Goal: Task Accomplishment & Management: Manage account settings

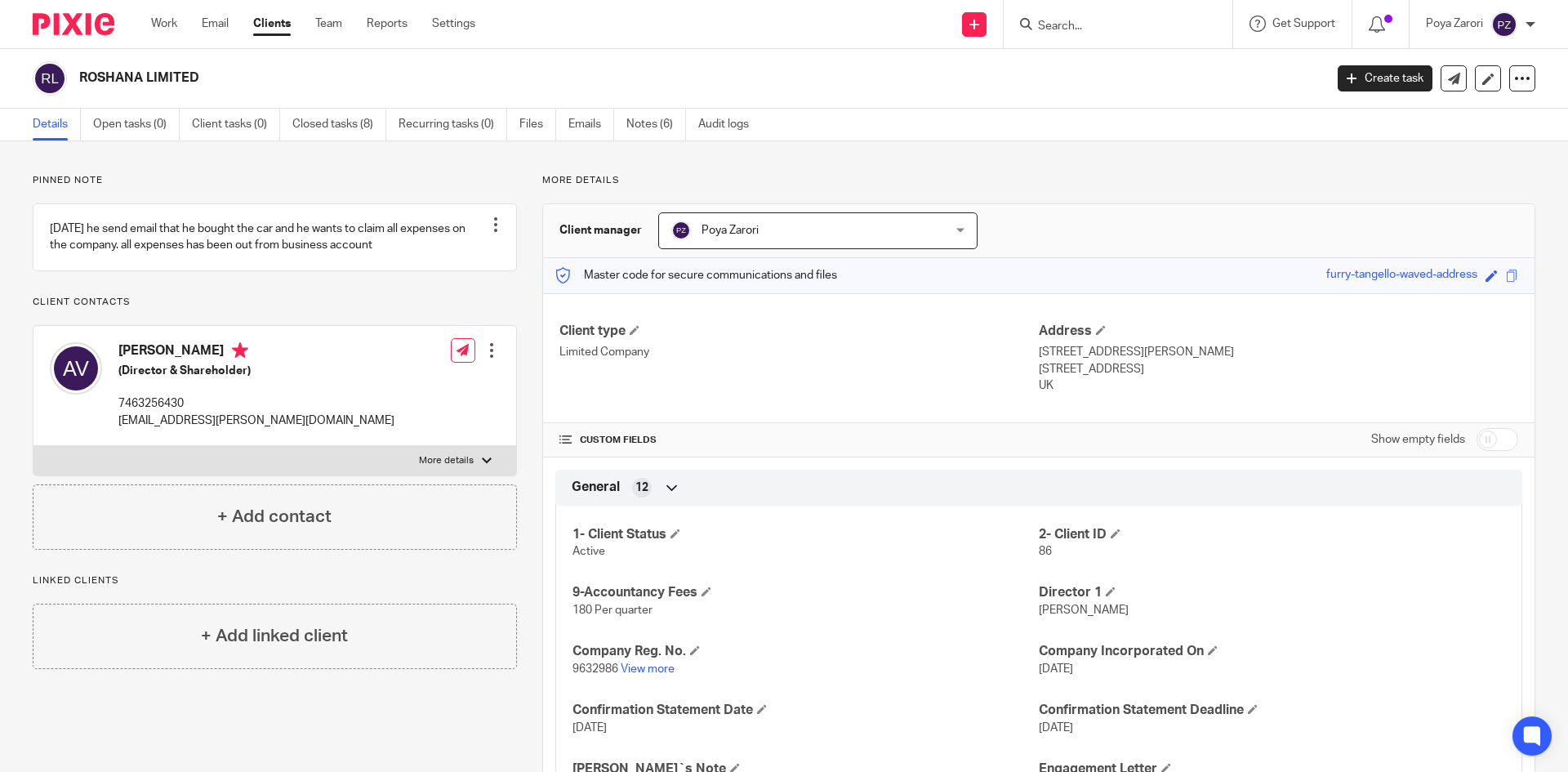
scroll to position [600, 0]
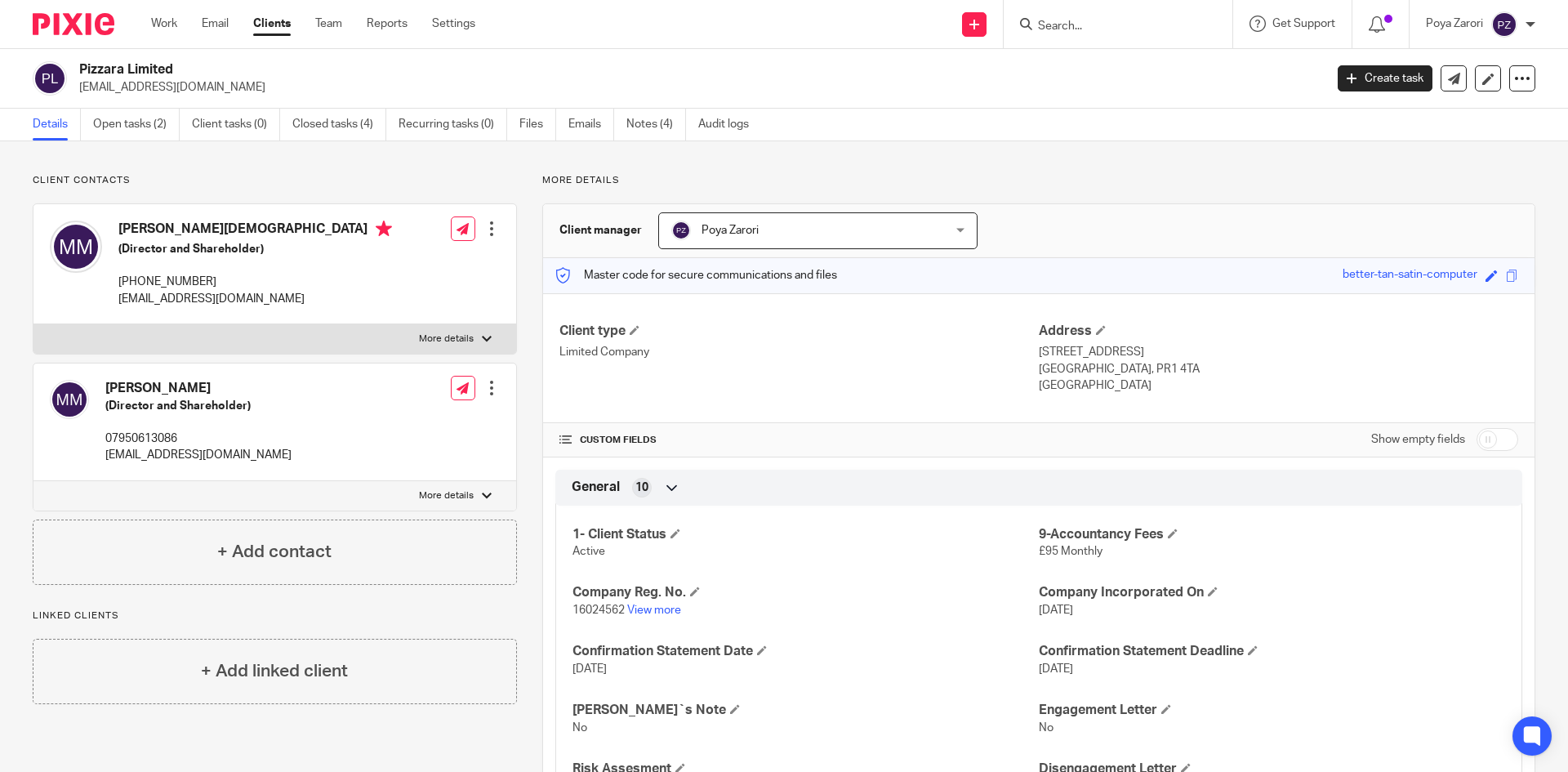
click at [1102, 27] on input "Search" at bounding box center [1109, 27] width 147 height 15
click at [1100, 30] on input "Search" at bounding box center [1109, 27] width 147 height 15
click at [1100, 31] on input "Search" at bounding box center [1109, 27] width 147 height 15
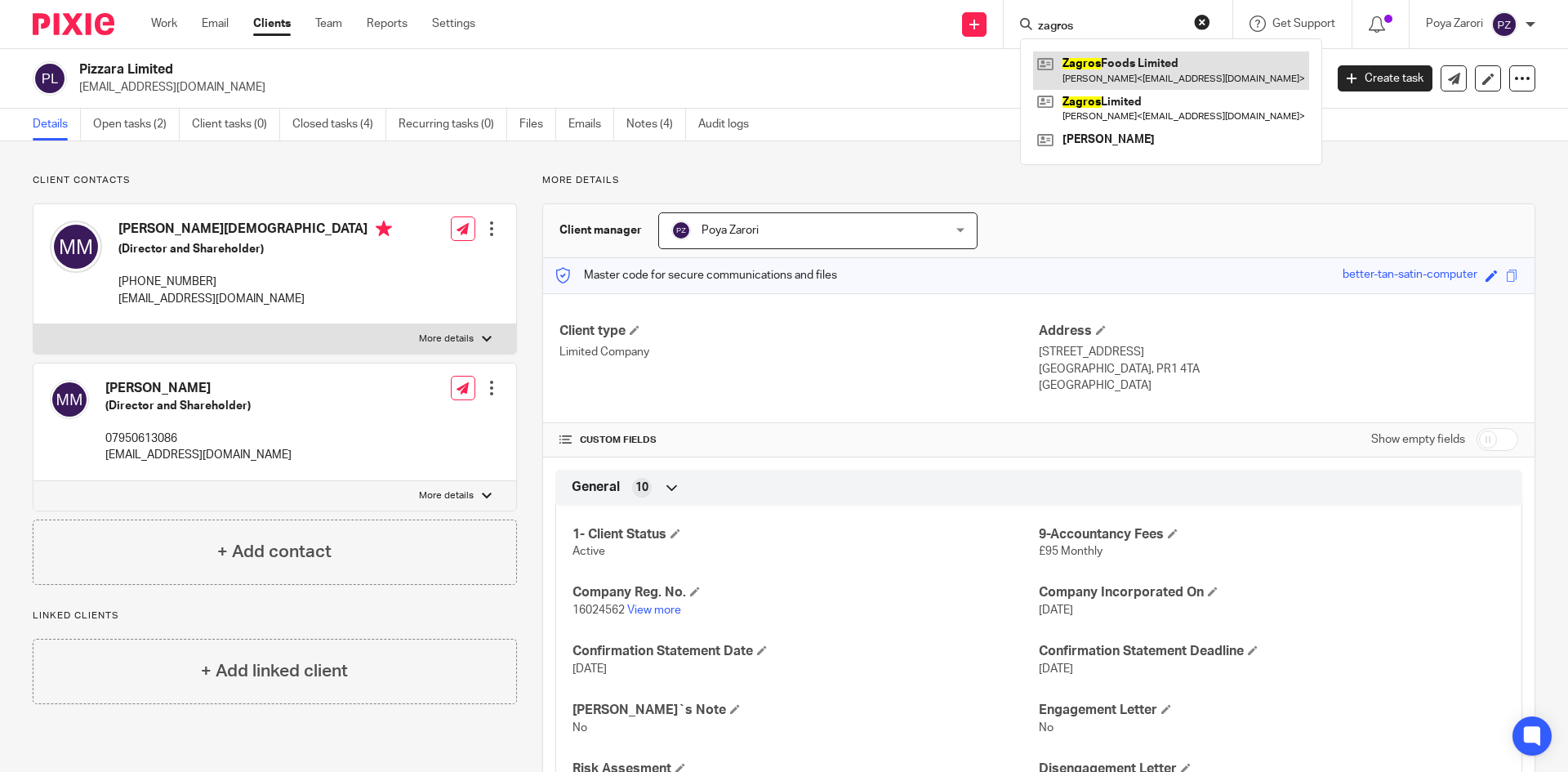
type input "zagros"
click at [1111, 67] on link at bounding box center [1171, 71] width 276 height 38
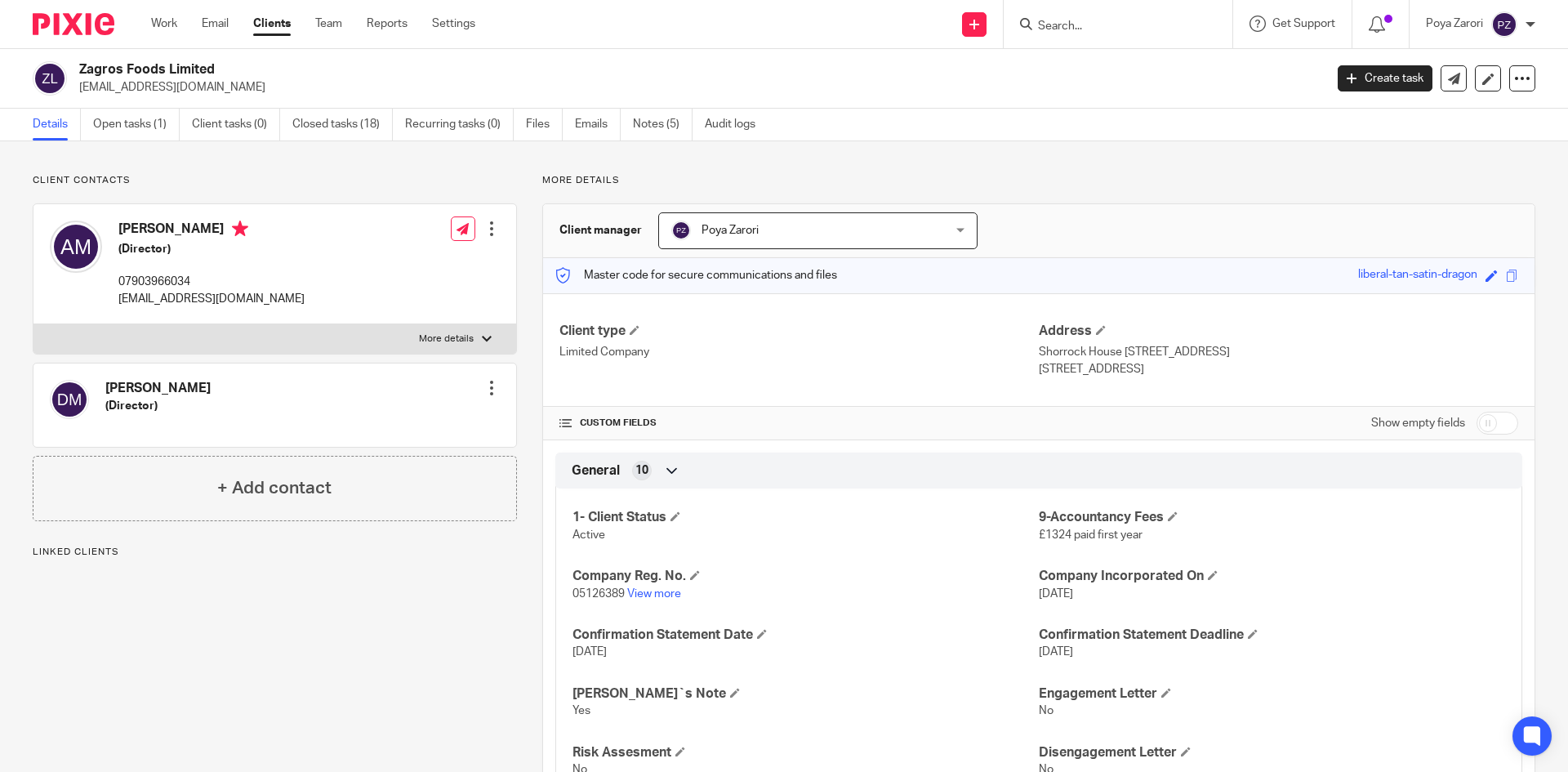
click at [587, 592] on span "05126389" at bounding box center [598, 594] width 53 height 11
copy p "05126389"
click at [443, 346] on p "More details" at bounding box center [446, 339] width 55 height 13
click at [34, 324] on input "More details" at bounding box center [33, 324] width 1 height 1
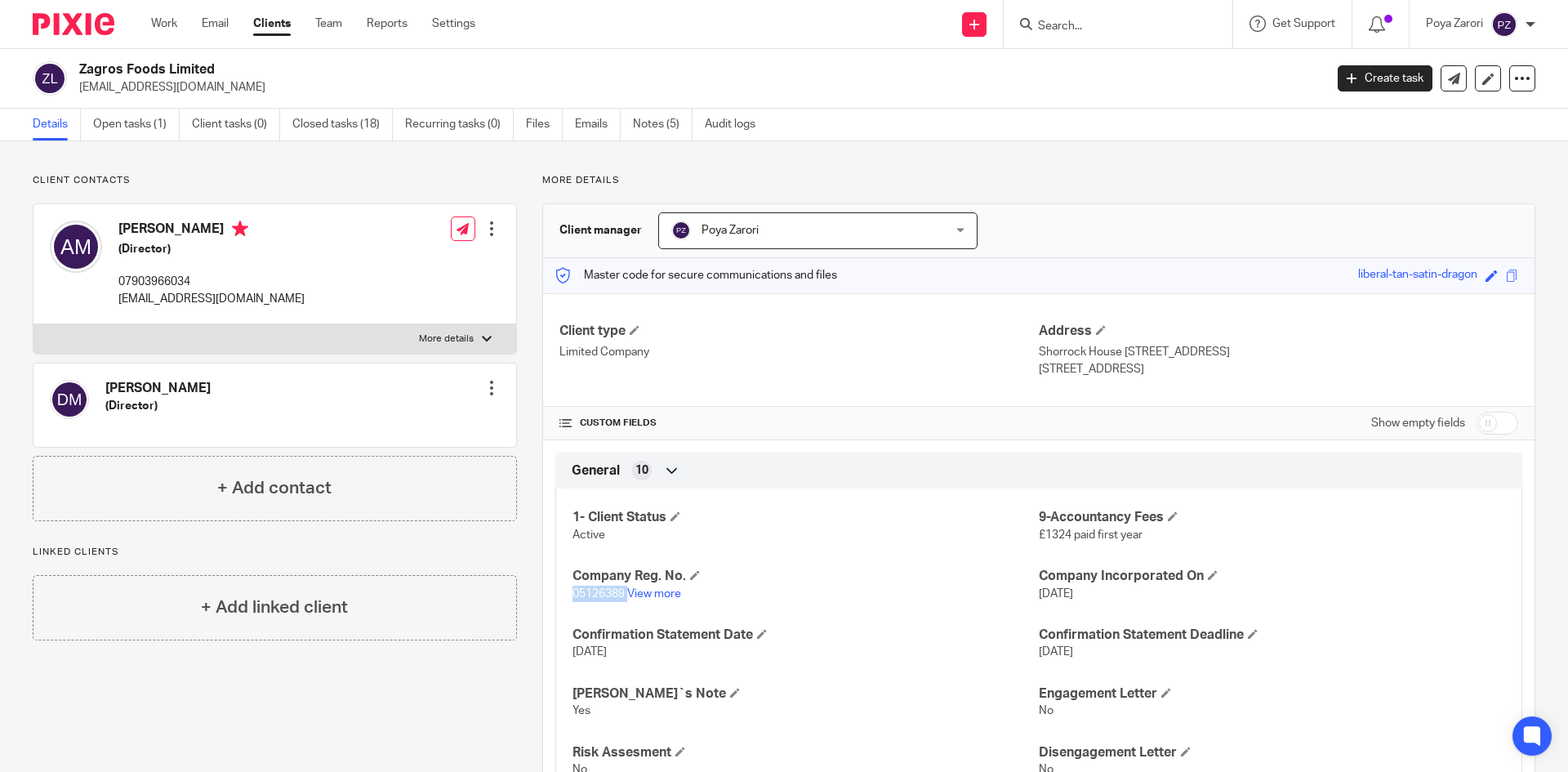
checkbox input "true"
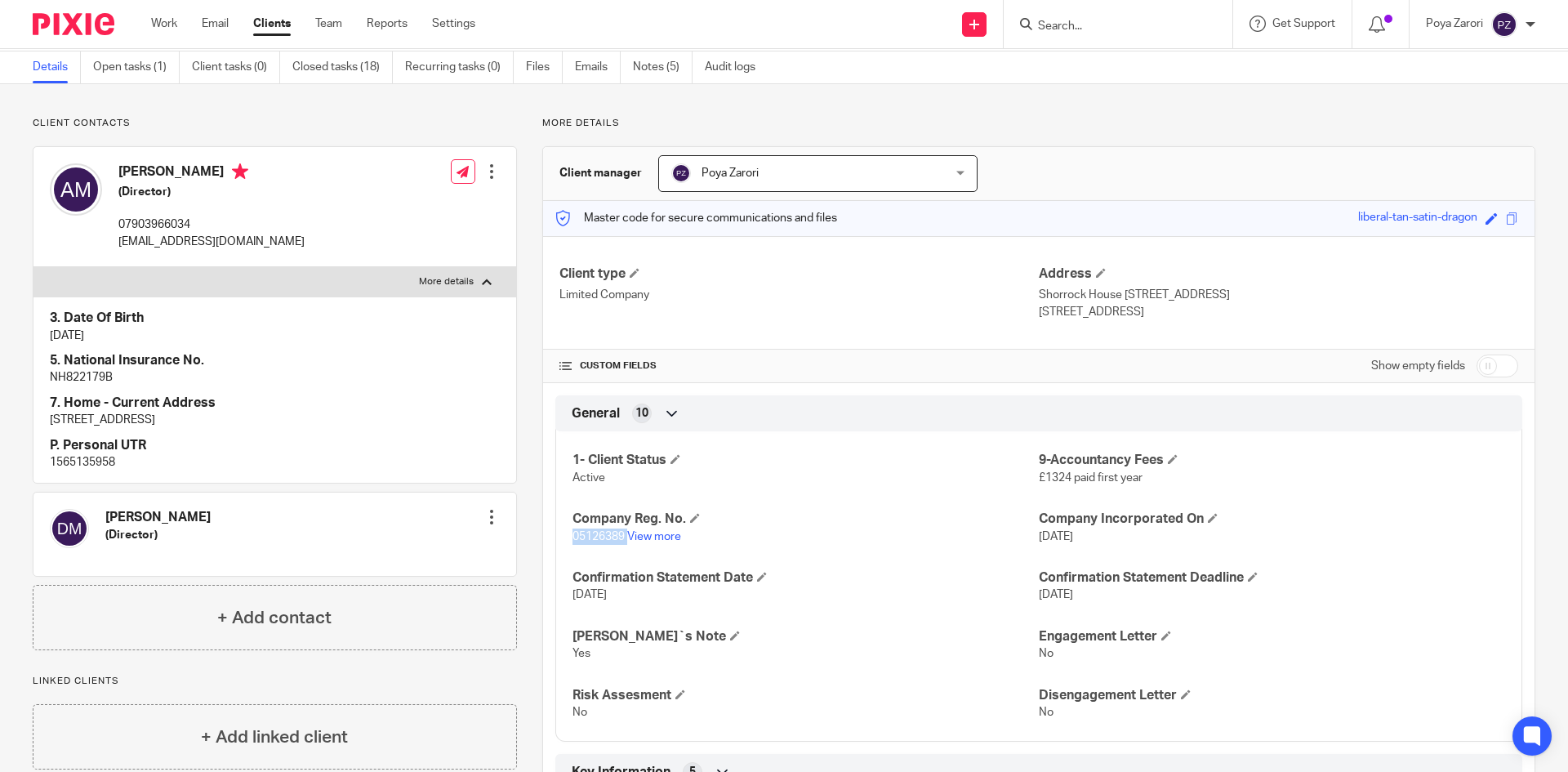
scroll to position [81, 0]
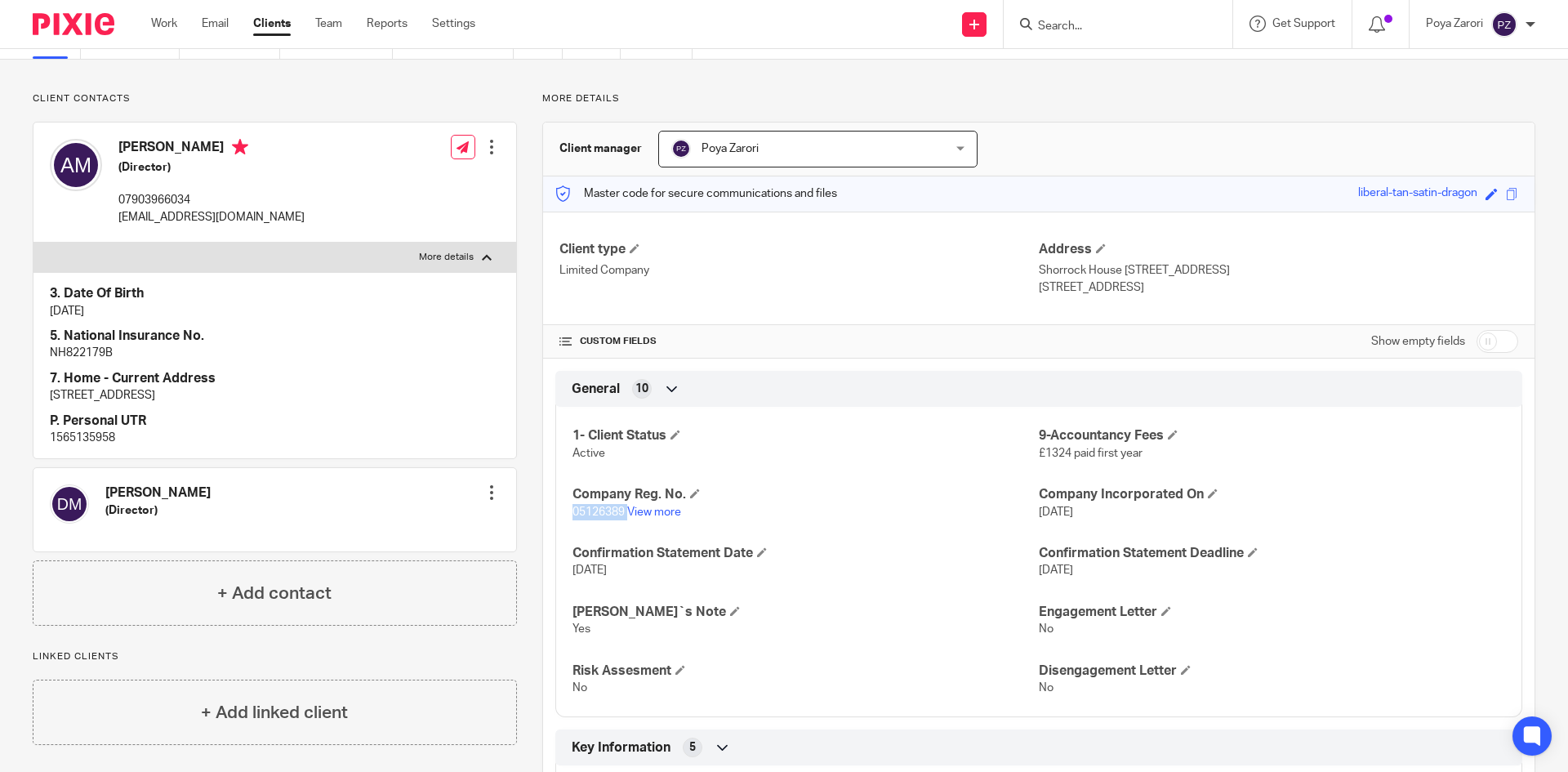
drag, startPoint x: 406, startPoint y: 398, endPoint x: 49, endPoint y: 391, distance: 357.1
click at [49, 391] on div "3. Date Of Birth 23/12/1951 5. National Insurance No. NH822179B 7. Home - Curre…" at bounding box center [275, 365] width 483 height 186
click at [404, 403] on p "2 Fernyhalgh Court, Off Fernyhalgh Lane, Fulwood, Preston, PR2 9NJ" at bounding box center [275, 396] width 450 height 16
drag, startPoint x: 393, startPoint y: 396, endPoint x: 358, endPoint y: 393, distance: 35.1
click at [358, 393] on p "2 Fernyhalgh Court, Off Fernyhalgh Lane, Fulwood, Preston, PR2 9NJ" at bounding box center [275, 396] width 450 height 16
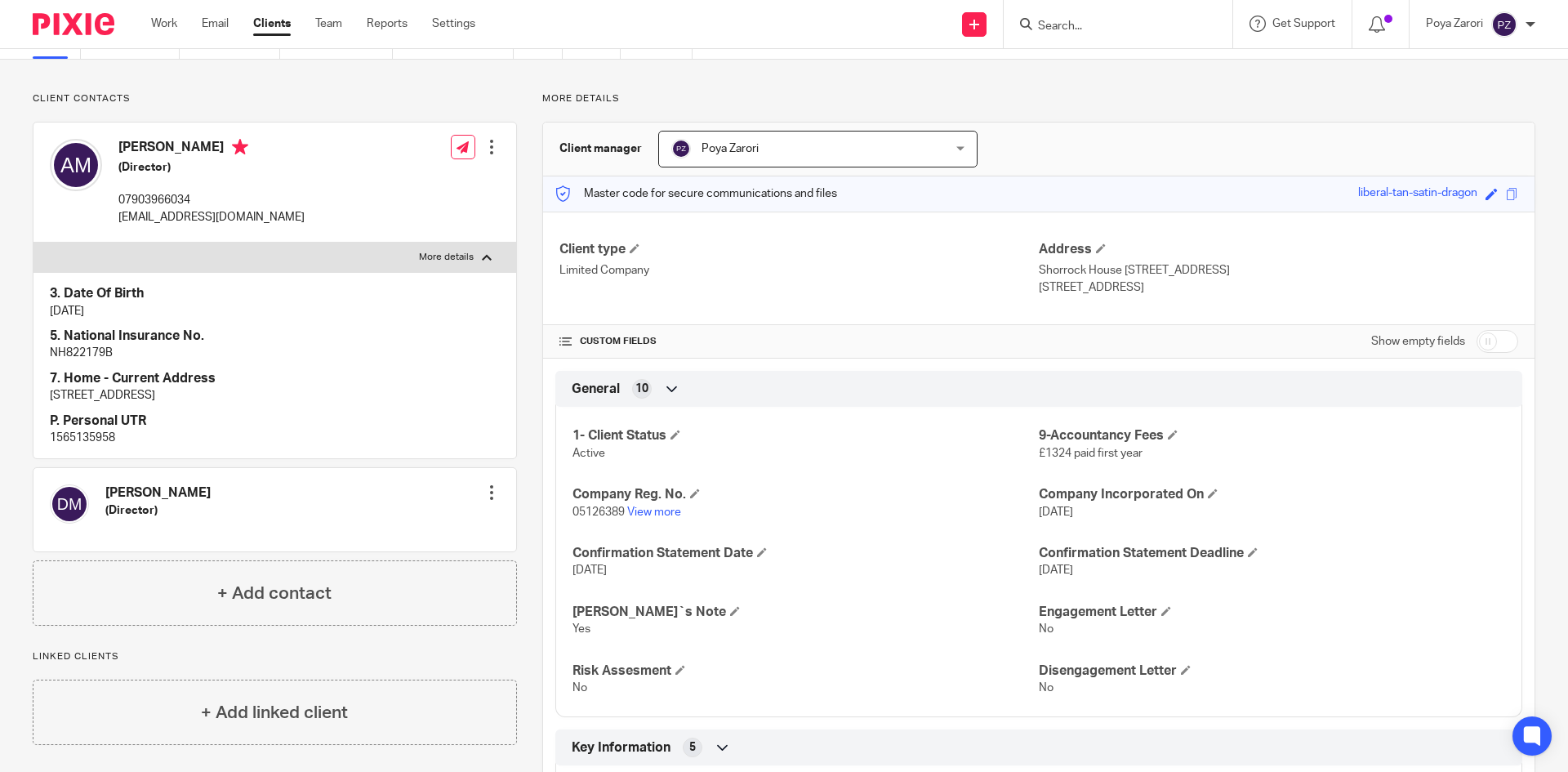
copy p "PR2 9NJ"
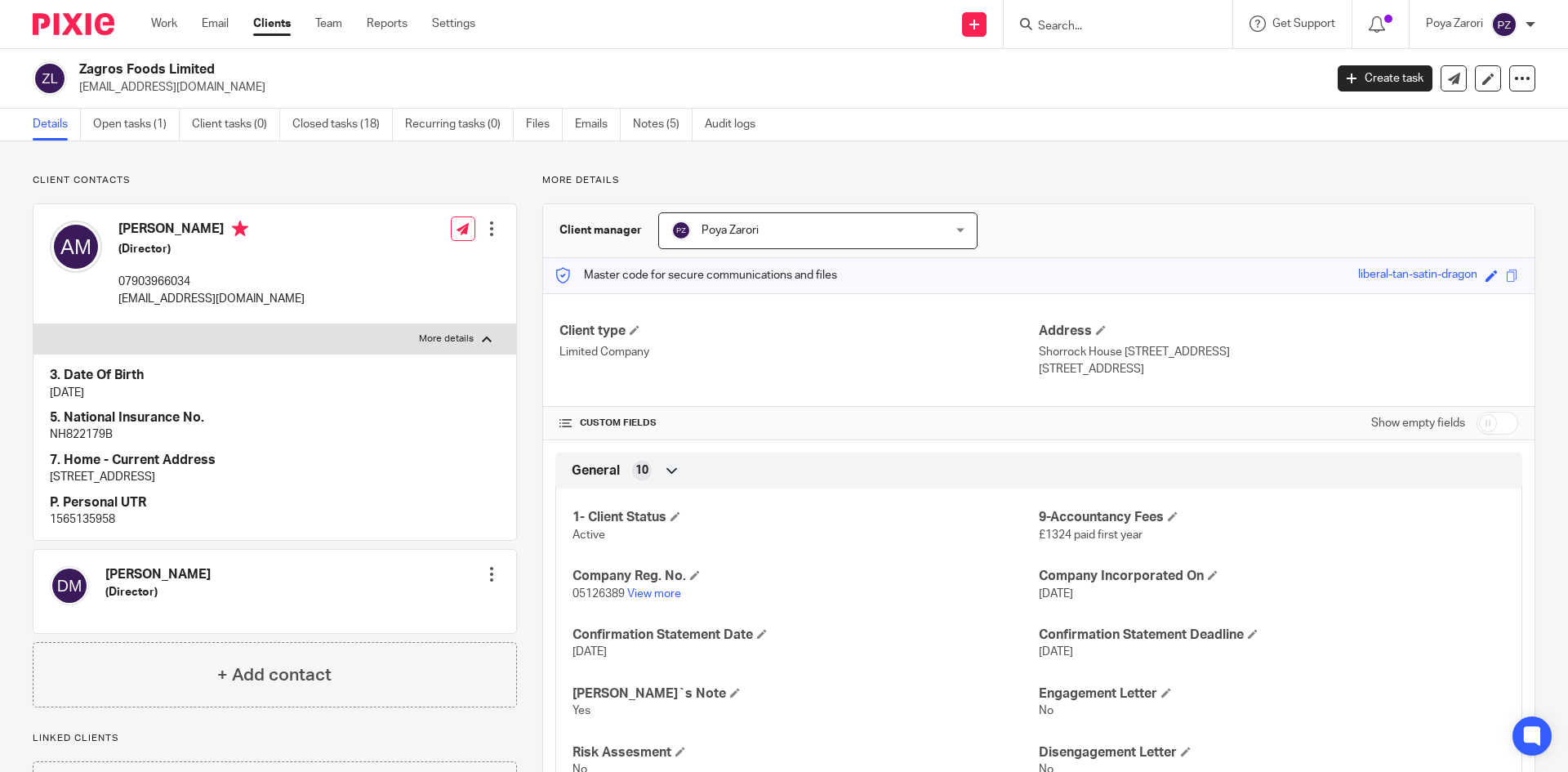
copy p "PR2 9NJ"
click at [1086, 30] on input "Search" at bounding box center [1109, 27] width 147 height 15
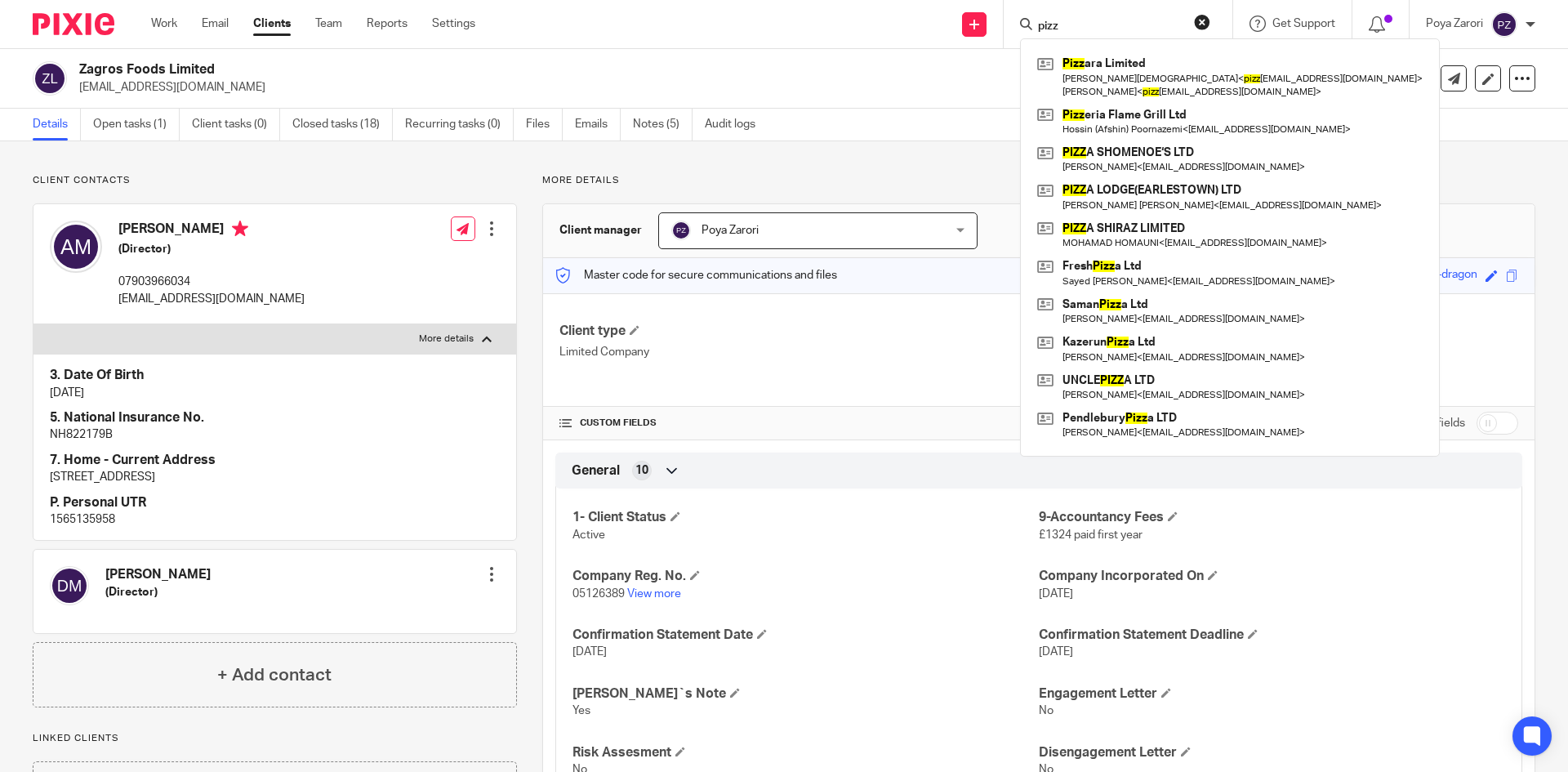
type input "pizz"
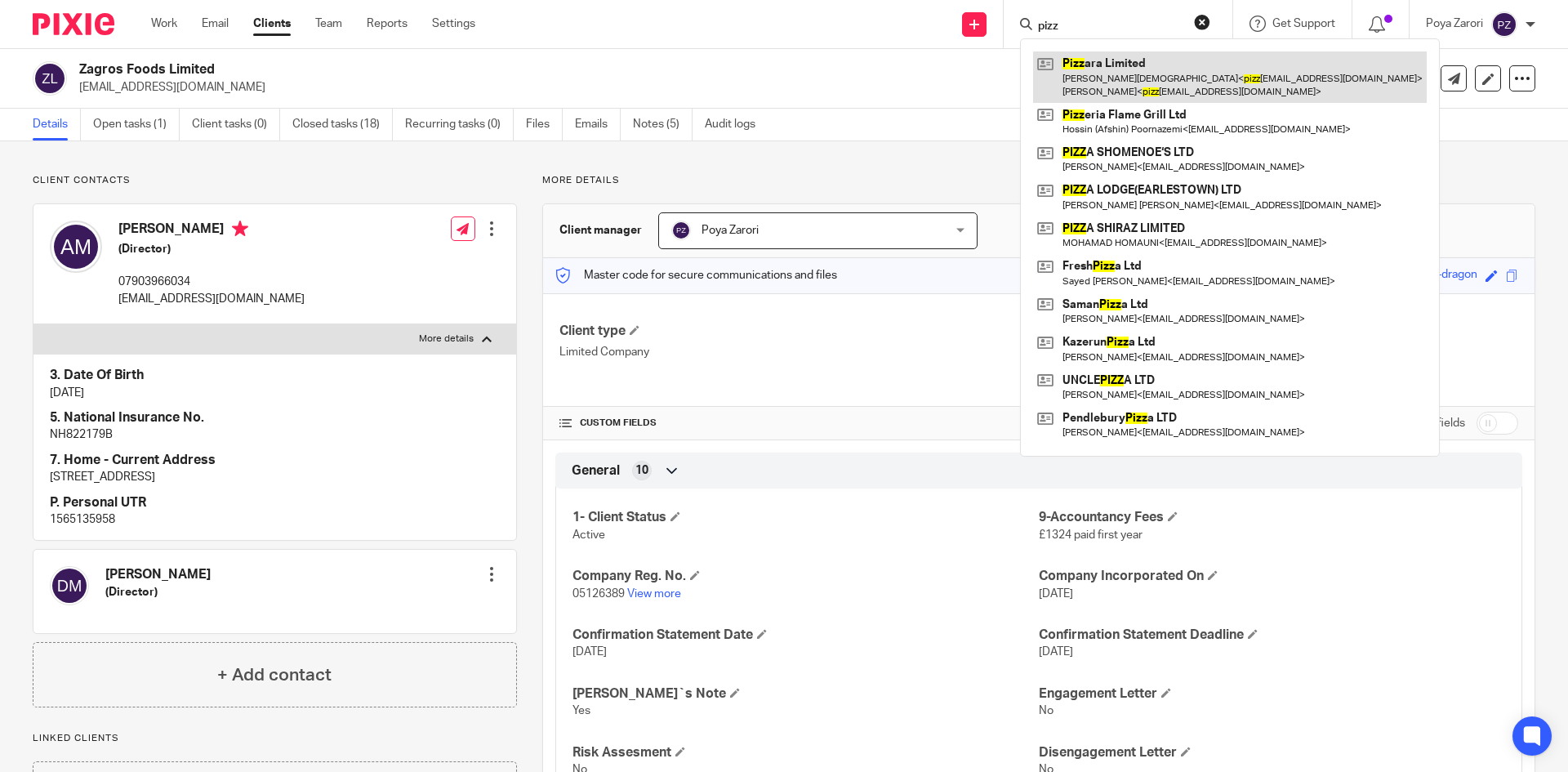
click at [1116, 64] on link at bounding box center [1229, 77] width 393 height 51
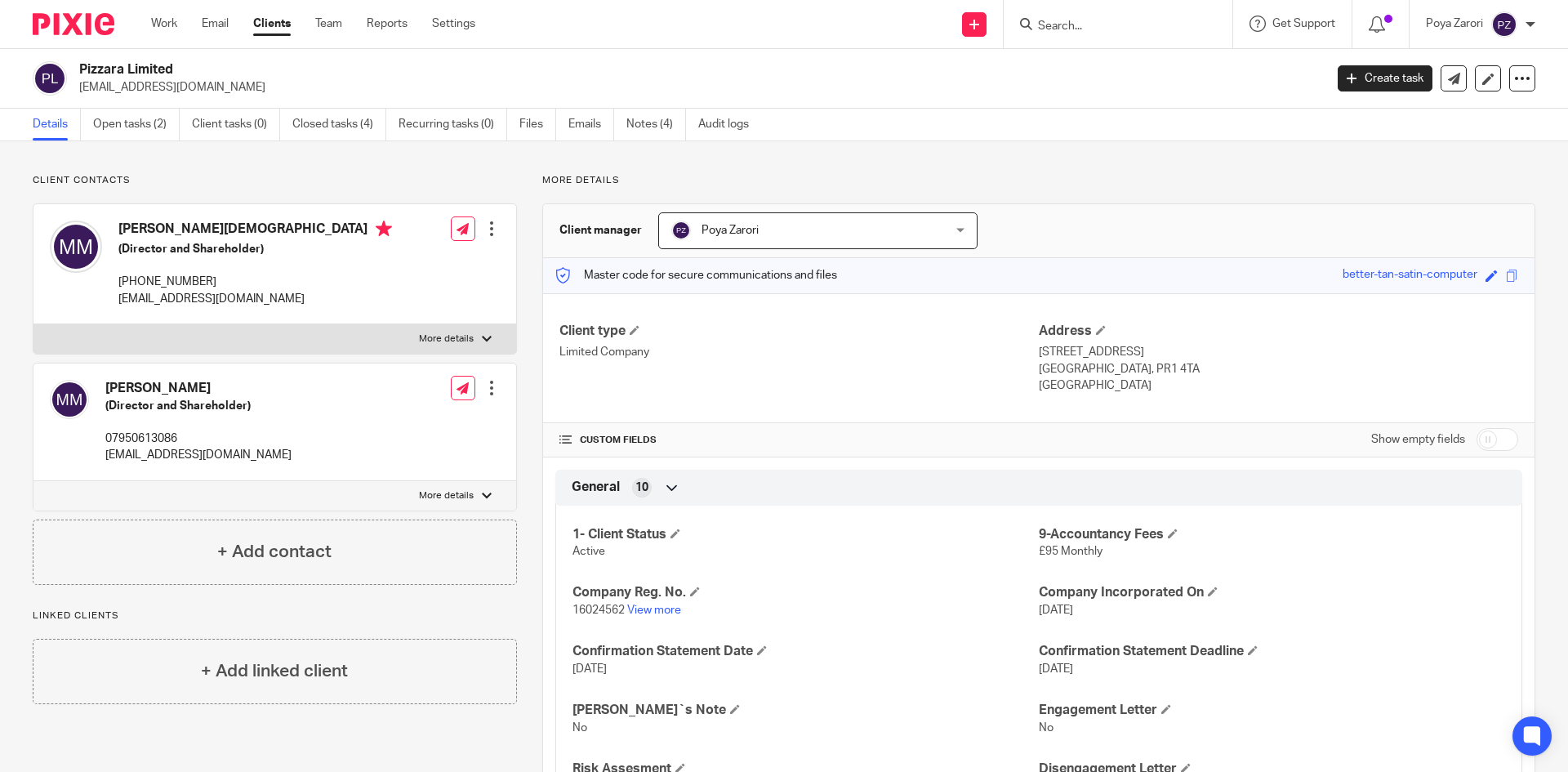
click at [163, 302] on p "[EMAIL_ADDRESS][DOMAIN_NAME]" at bounding box center [254, 299] width 273 height 16
click at [163, 301] on p "[EMAIL_ADDRESS][DOMAIN_NAME]" at bounding box center [254, 299] width 273 height 16
click at [163, 301] on p "[EMAIL_ADDRESS][DOMAIN_NAME]" at bounding box center [254, 299] width 273 height 16
copy div "pizzara.2024@gmail.com"
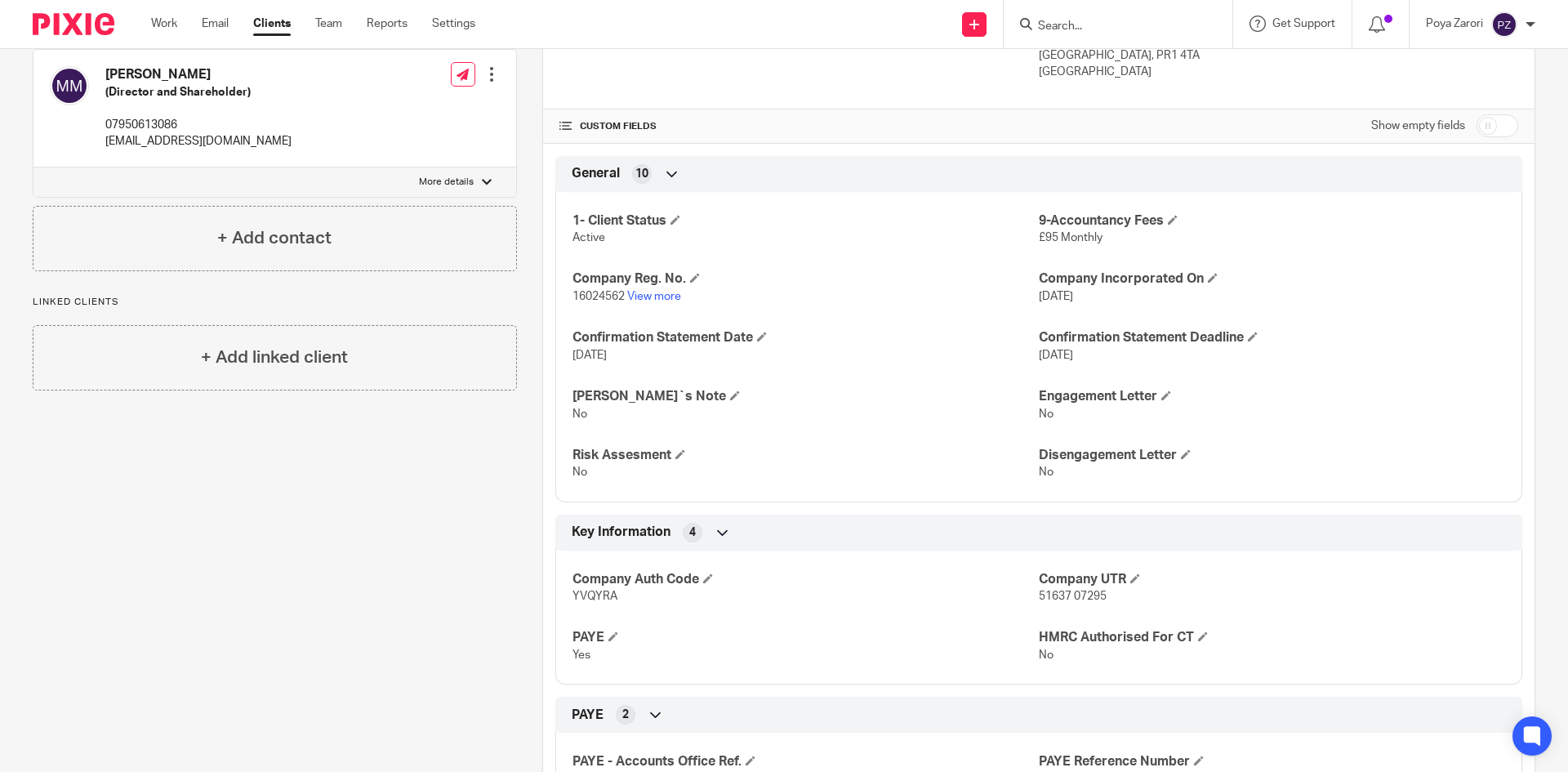
scroll to position [408, 0]
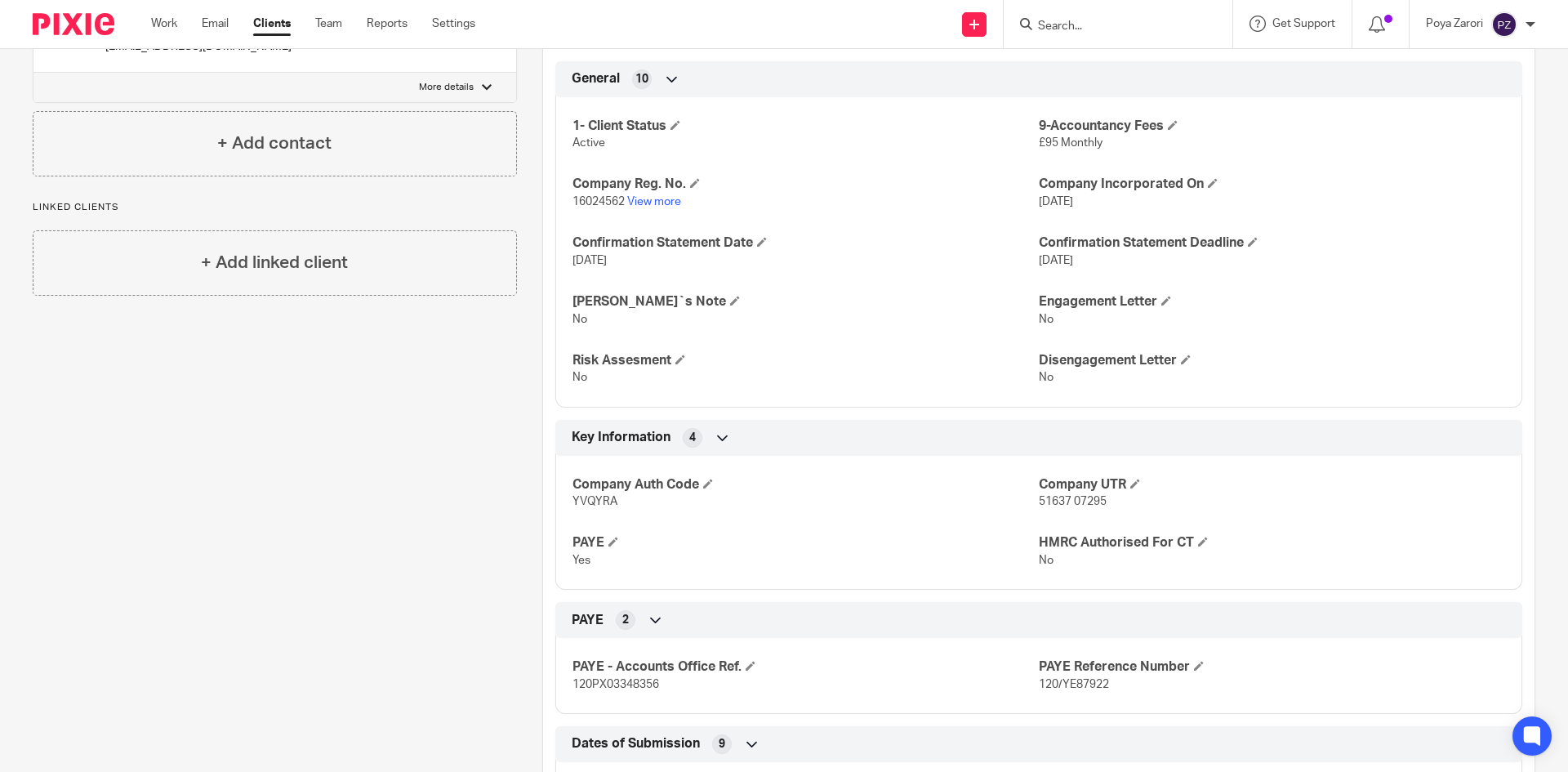
click at [603, 198] on span "16024562" at bounding box center [598, 202] width 53 height 11
click at [602, 198] on span "16024562" at bounding box center [598, 202] width 53 height 11
copy p "16024562"
click at [579, 503] on span "YVQYRA" at bounding box center [594, 502] width 45 height 11
click at [579, 503] on span "YVQYRA" at bounding box center [594, 502] width 45 height 11
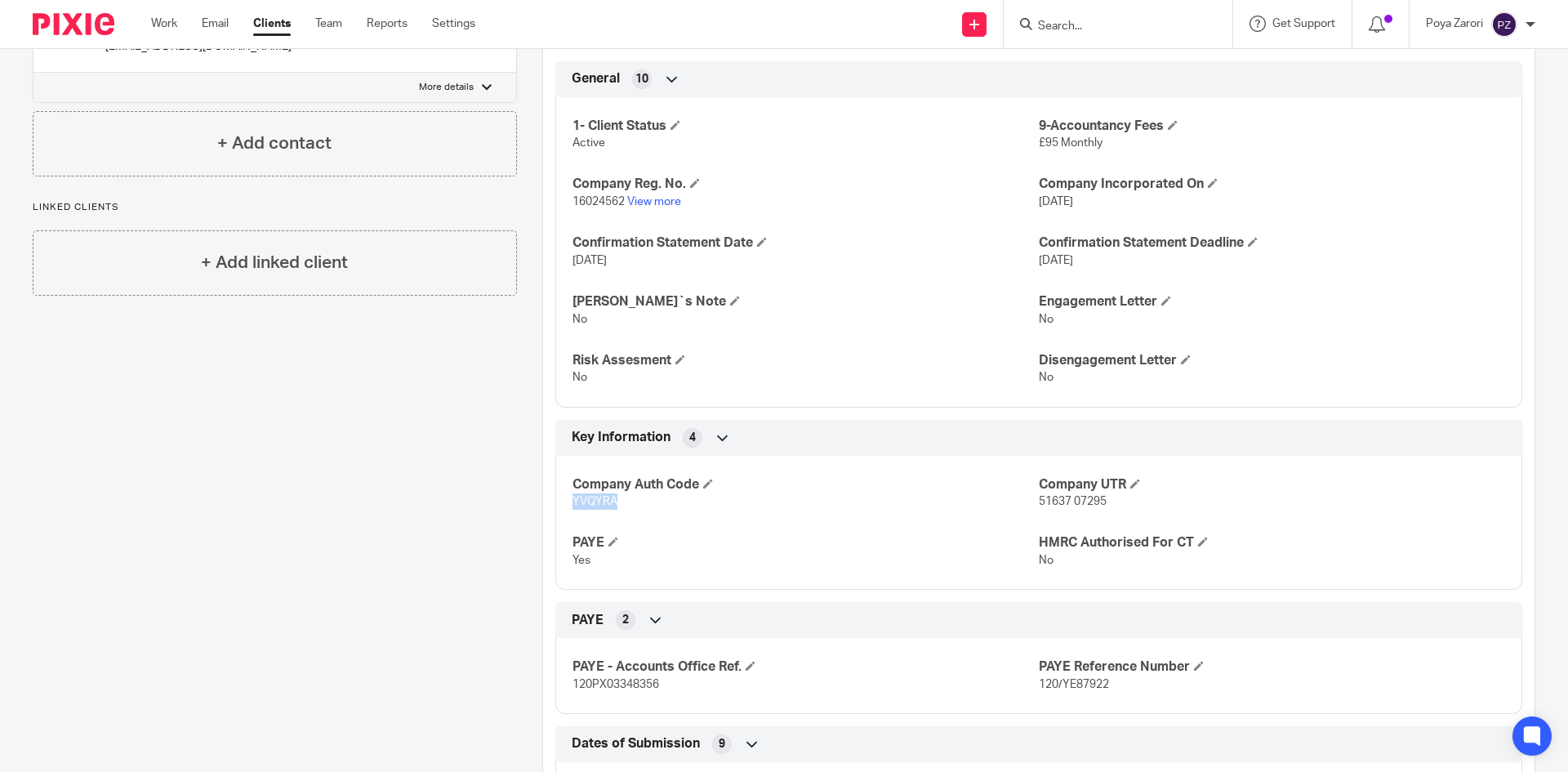
copy span "YVQYRA"
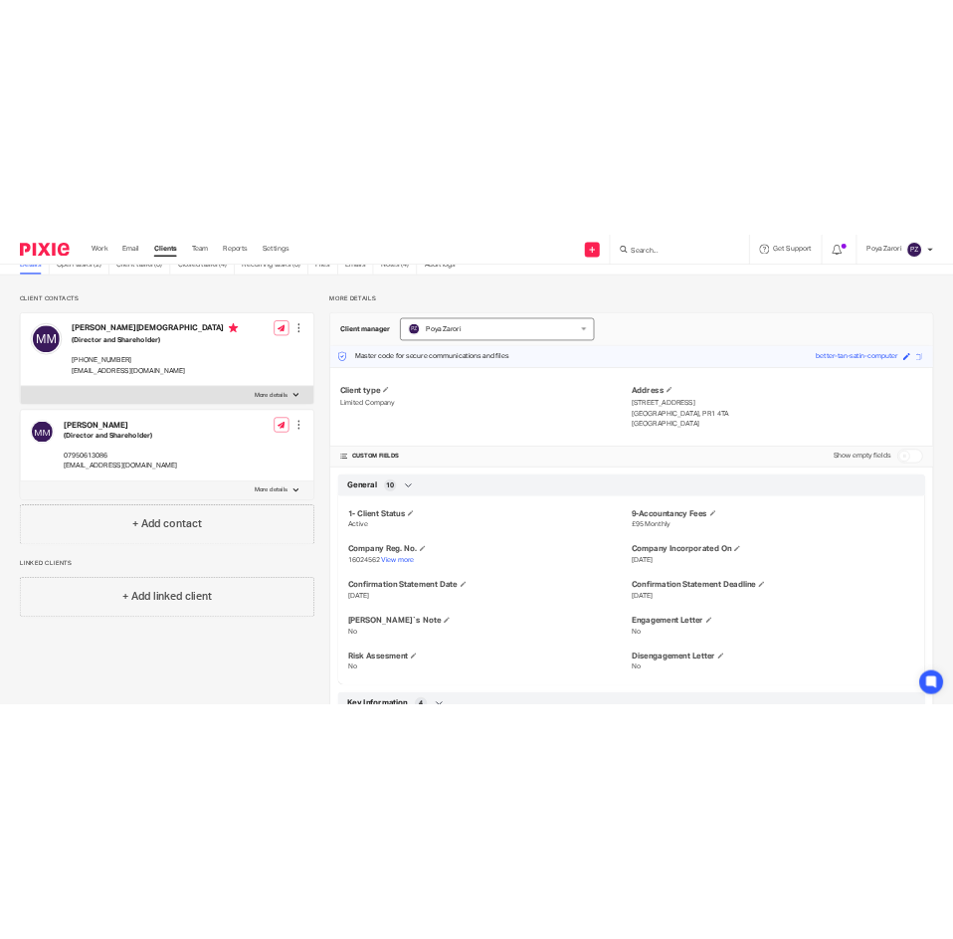
scroll to position [0, 0]
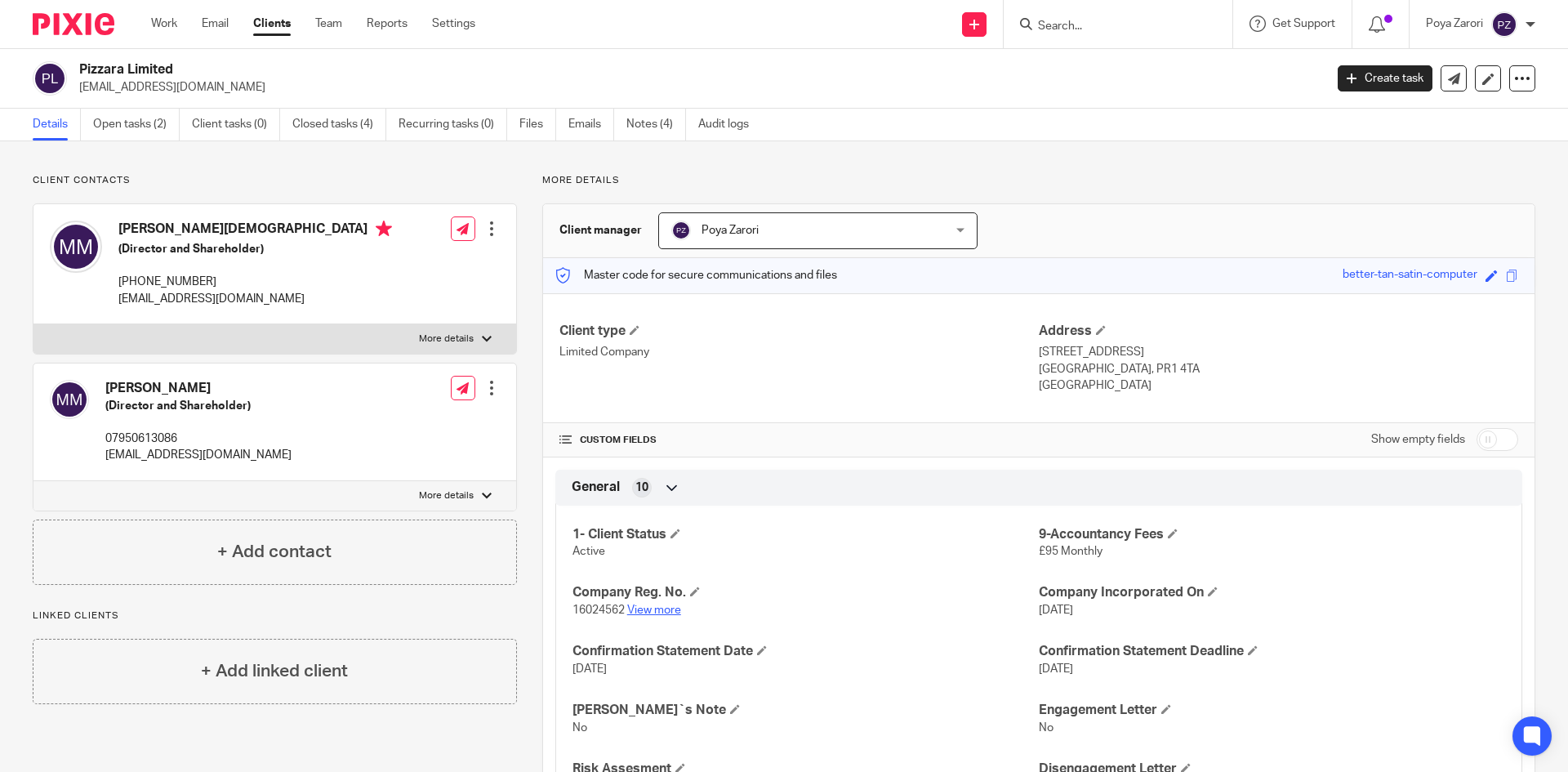
click at [661, 606] on link "View more" at bounding box center [654, 610] width 54 height 11
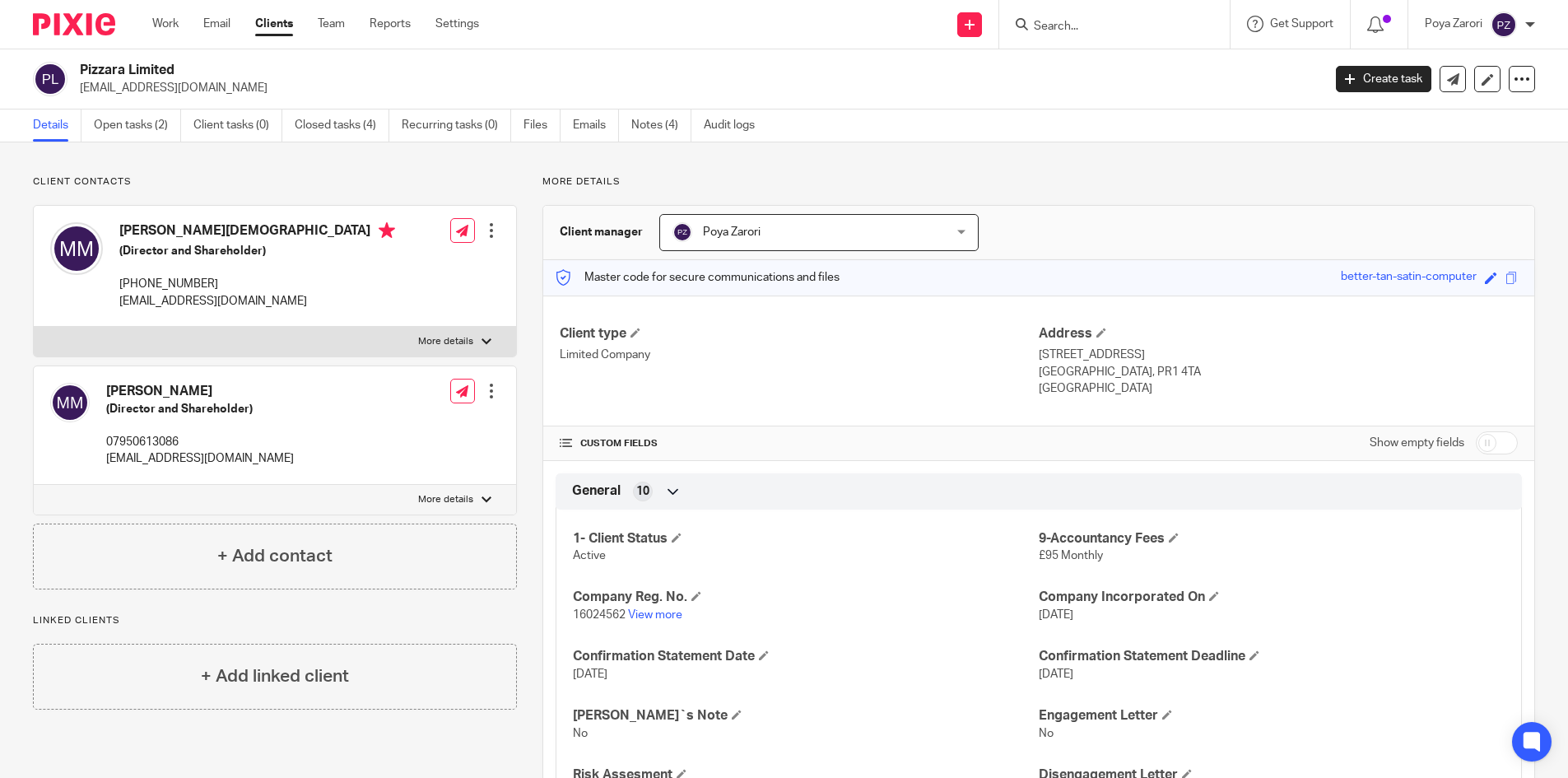
click at [155, 85] on p "[EMAIL_ADDRESS][DOMAIN_NAME]" at bounding box center [695, 88] width 1231 height 17
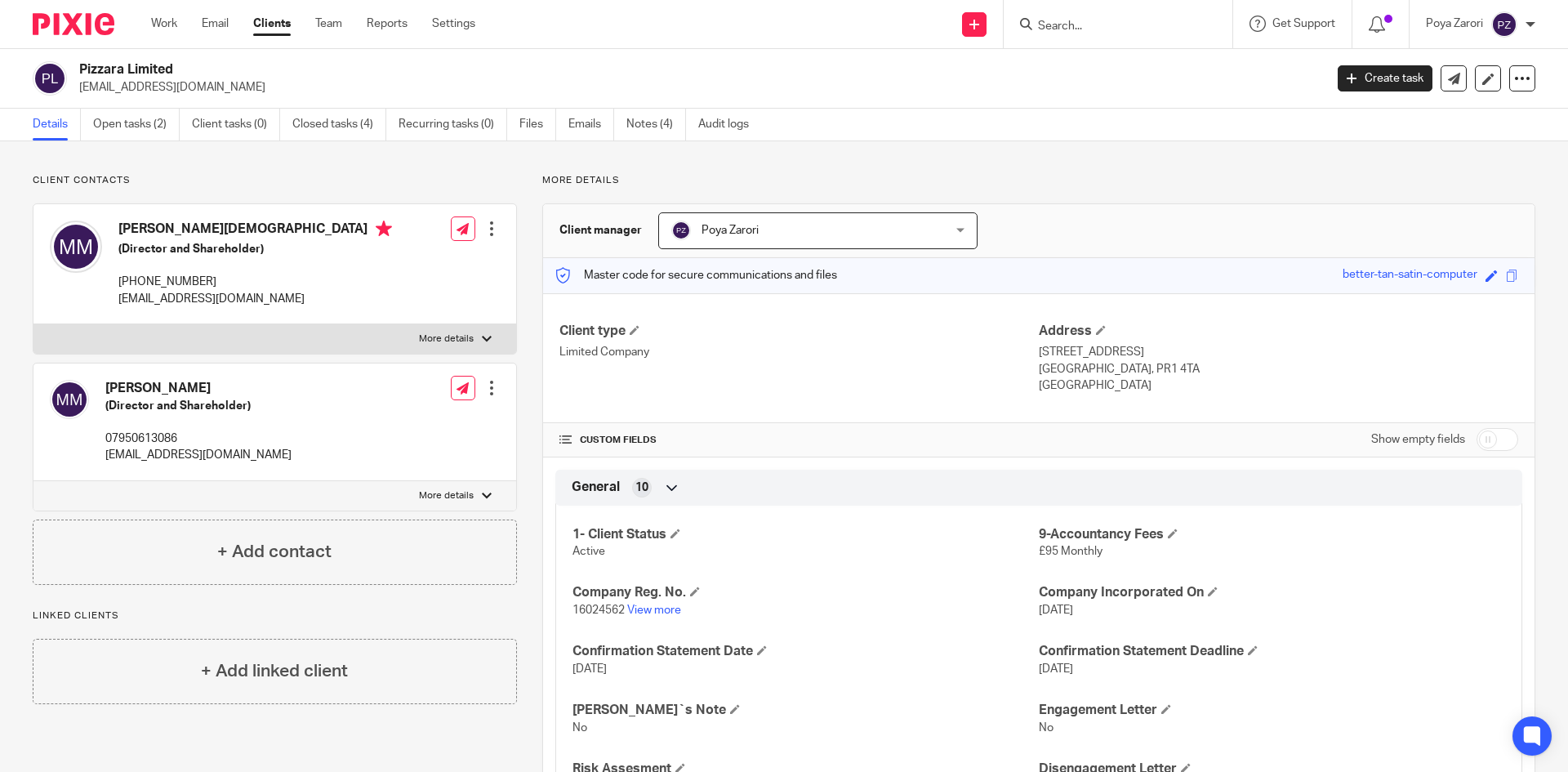
click at [154, 85] on p "[EMAIL_ADDRESS][DOMAIN_NAME]" at bounding box center [695, 87] width 1234 height 16
copy main "pizzara.2024@gmail.com Create task Update from Companies House Export data Merg…"
click at [144, 67] on h2 "Pizzara Limited" at bounding box center [572, 70] width 988 height 17
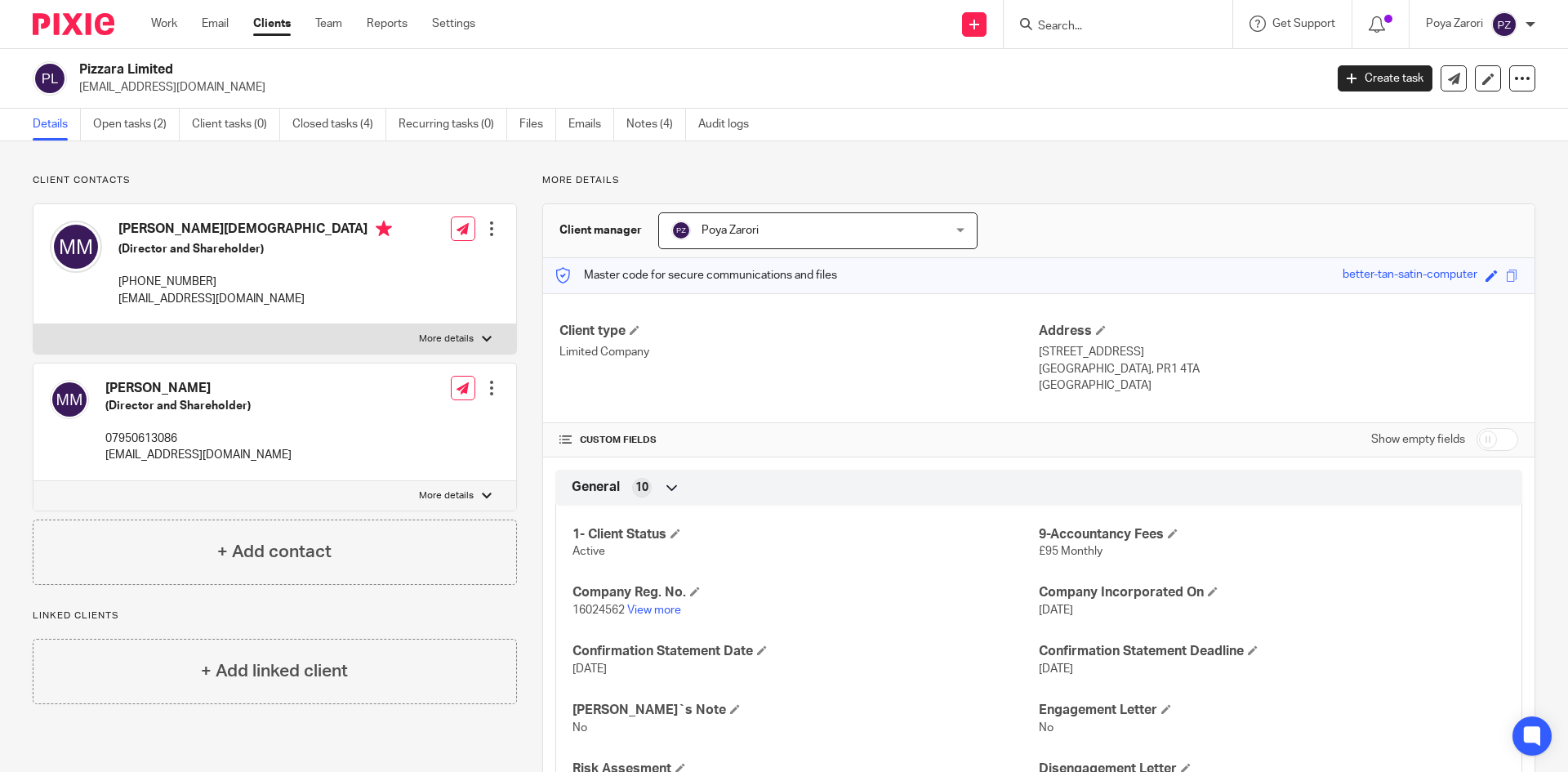
click at [144, 67] on h2 "Pizzara Limited" at bounding box center [572, 70] width 988 height 17
click at [144, 66] on h2 "Pizzara Limited" at bounding box center [572, 70] width 988 height 17
copy div "Pizzara Limited"
click at [177, 87] on p "[EMAIL_ADDRESS][DOMAIN_NAME]" at bounding box center [695, 87] width 1234 height 16
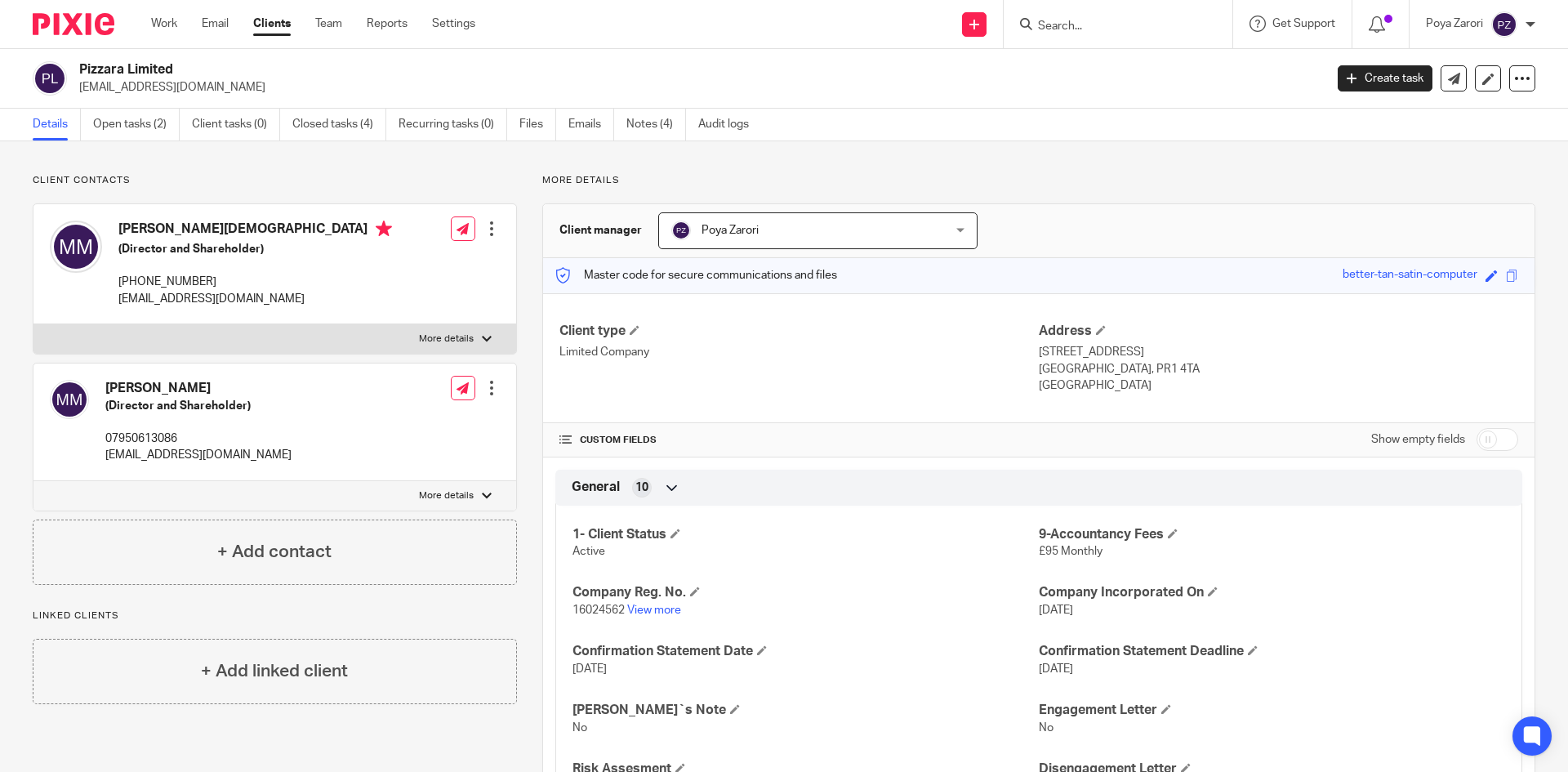
click at [177, 87] on p "[EMAIL_ADDRESS][DOMAIN_NAME]" at bounding box center [695, 87] width 1234 height 16
copy main "pizzara.2024@gmail.com Create task Update from Companies House Export data Merg…"
click at [140, 63] on h2 "Pizzara Limited" at bounding box center [572, 70] width 988 height 17
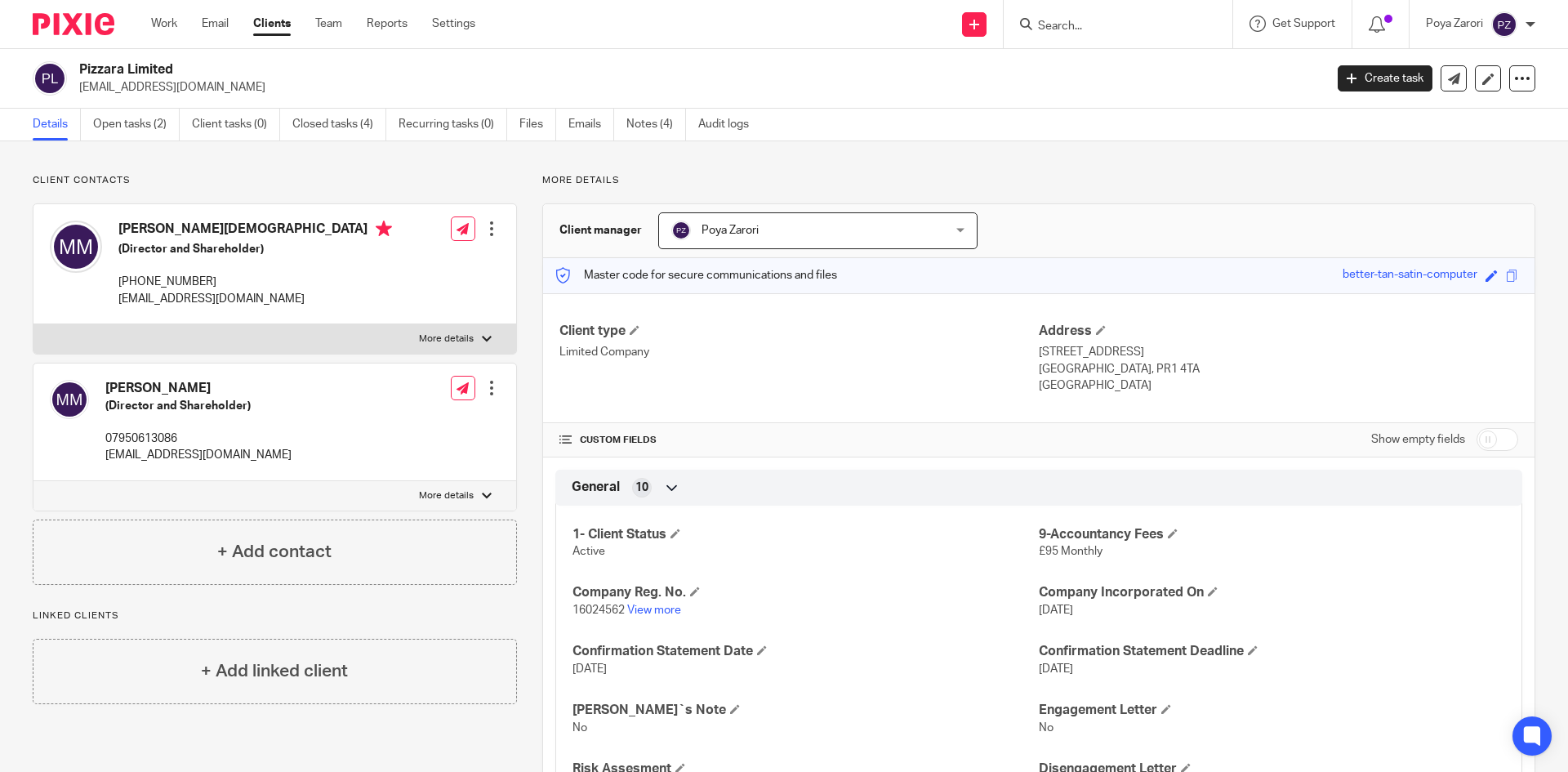
click at [140, 63] on h2 "Pizzara Limited" at bounding box center [572, 70] width 988 height 17
copy div "Pizzara Limited"
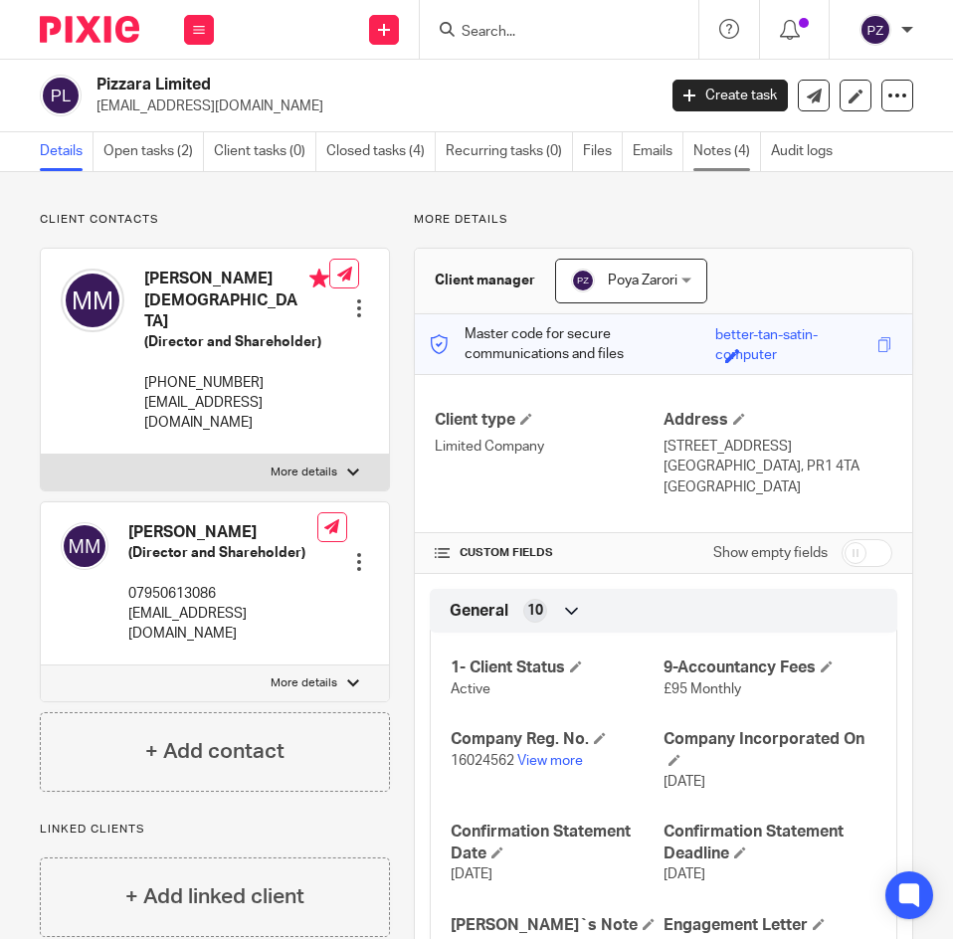
click at [727, 152] on link "Notes (4)" at bounding box center [727, 151] width 68 height 39
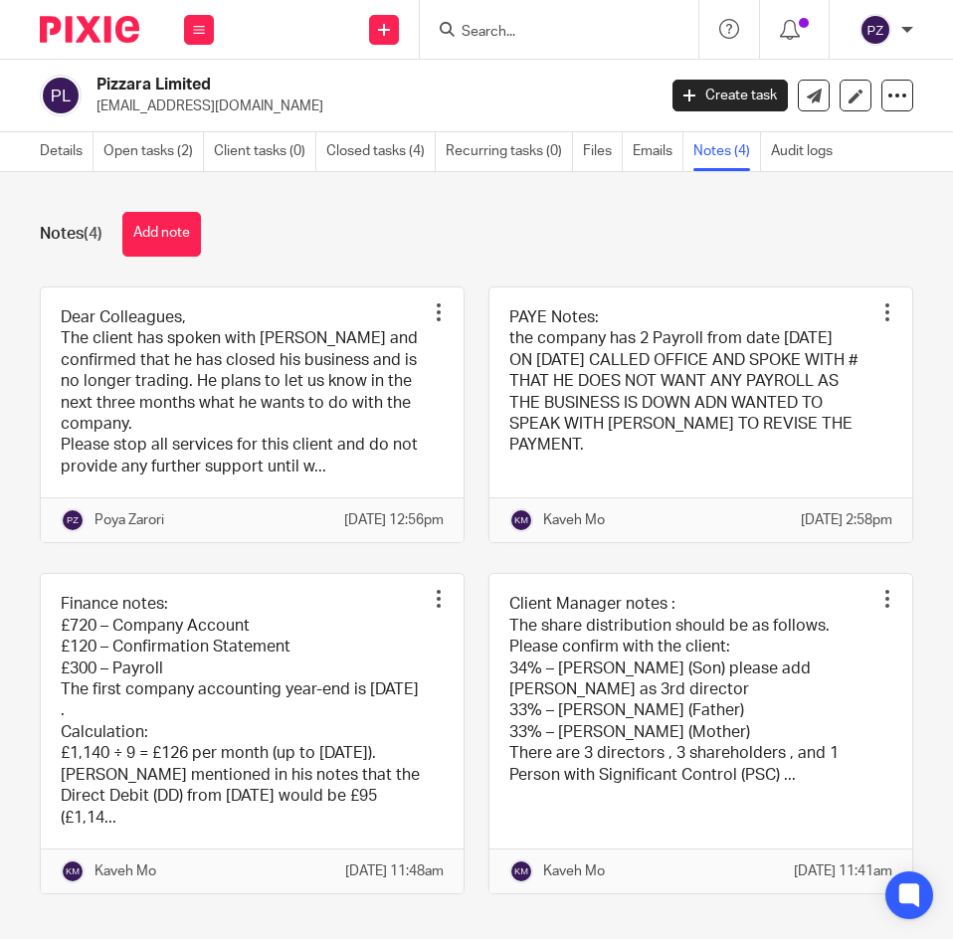
click at [730, 155] on link "Notes (4)" at bounding box center [727, 151] width 68 height 39
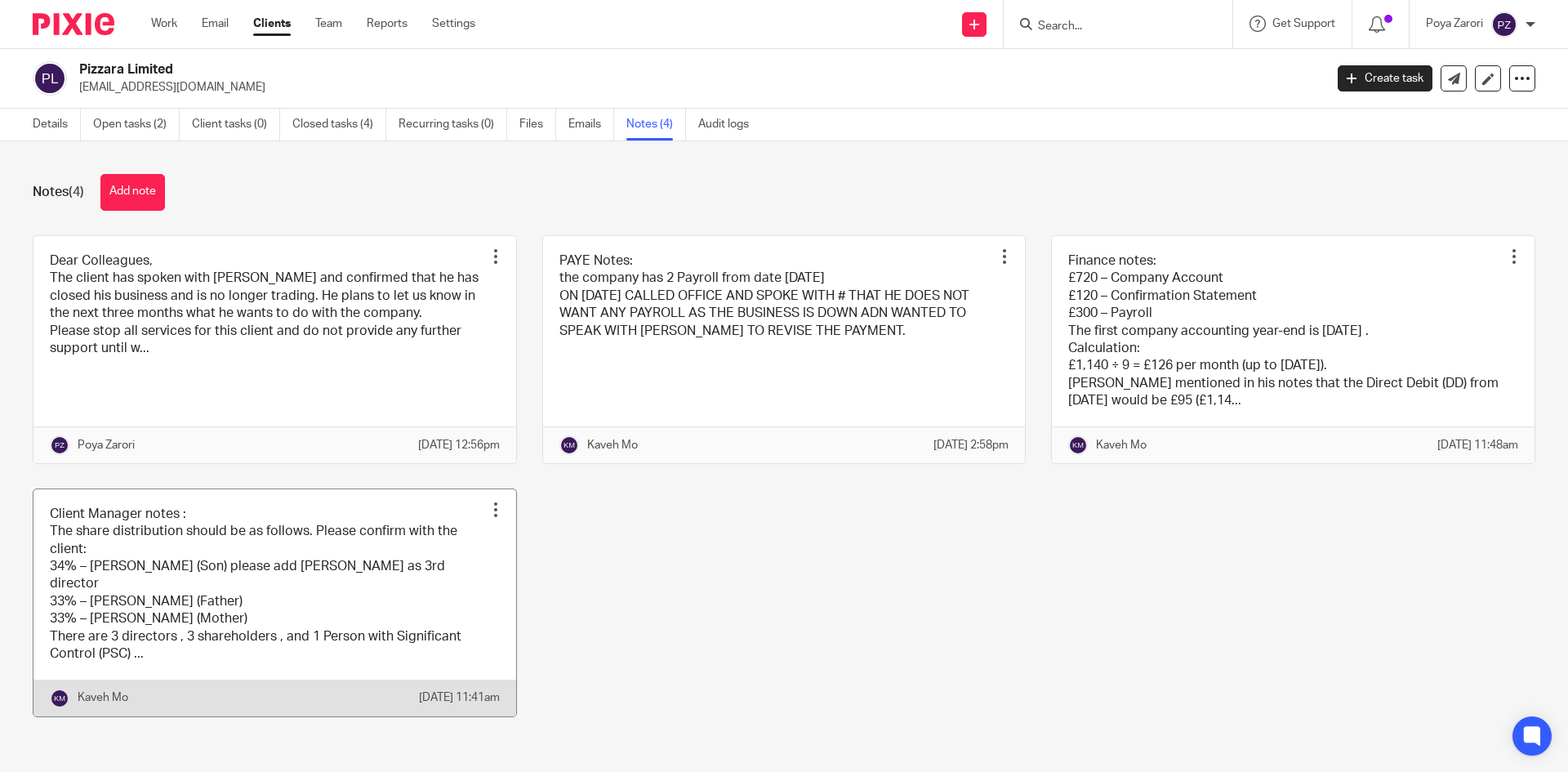
click at [278, 612] on link at bounding box center [275, 603] width 483 height 227
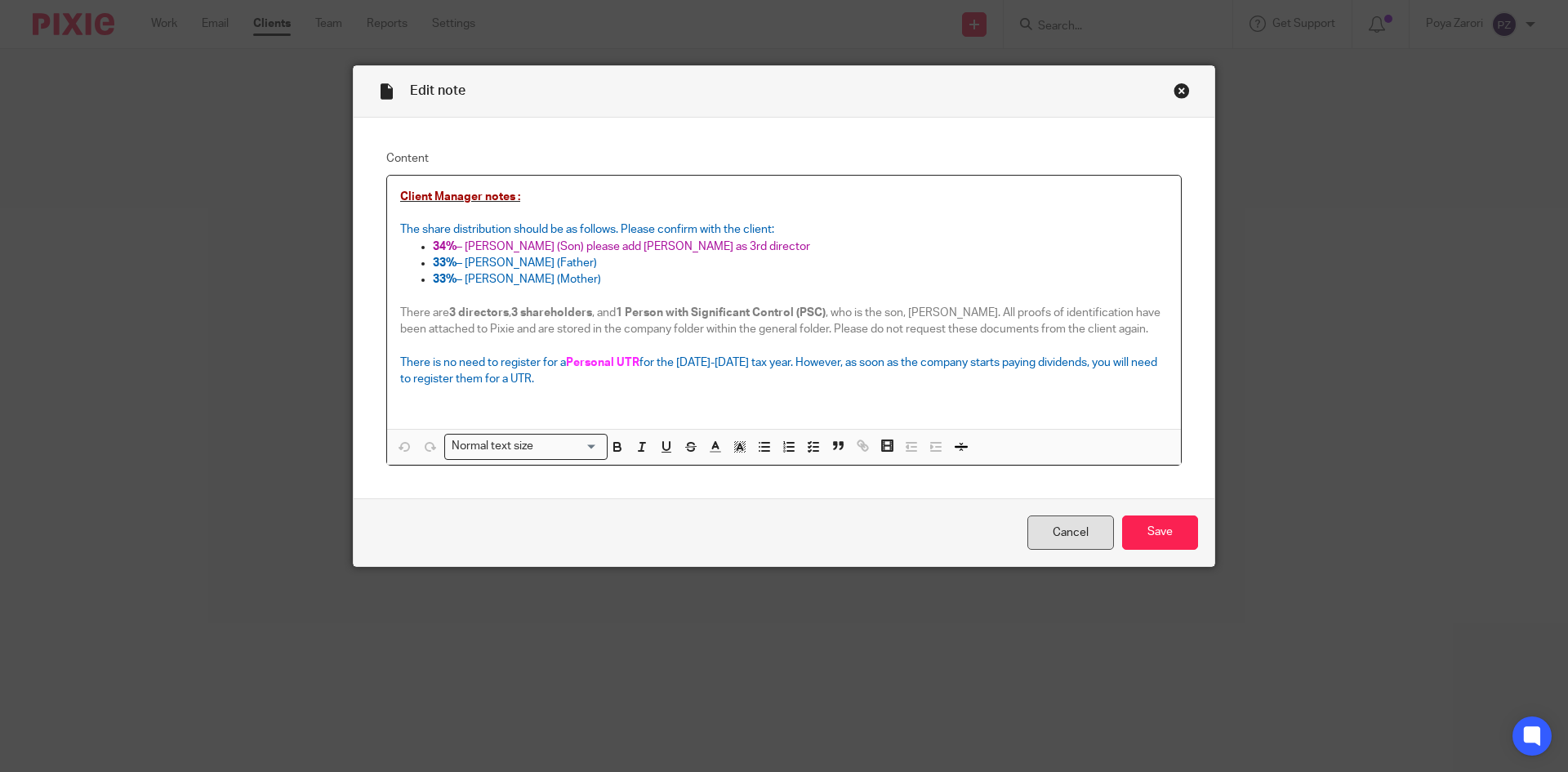
click at [1079, 532] on link "Cancel" at bounding box center [1070, 533] width 86 height 35
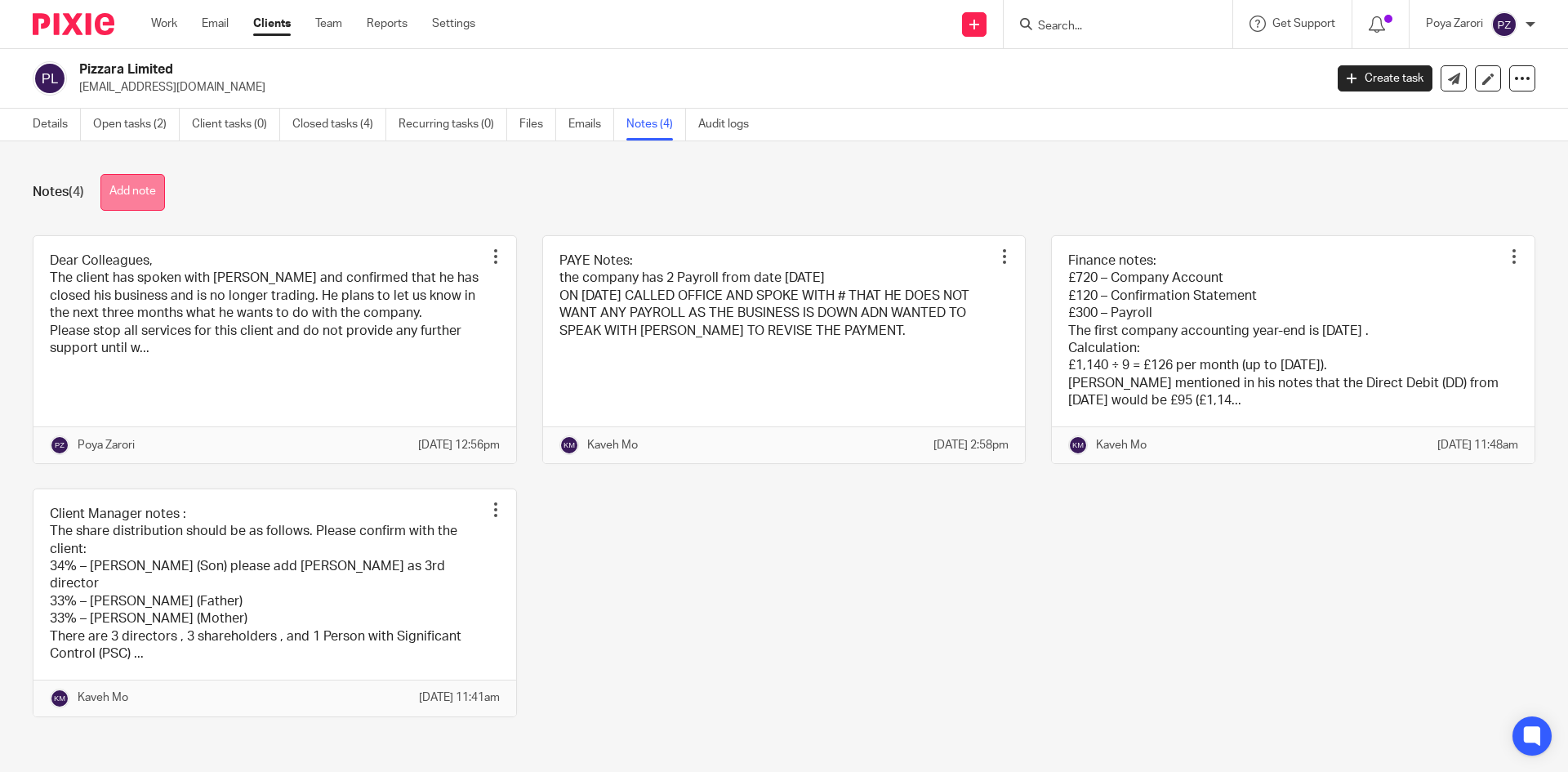
click at [162, 194] on button "Add note" at bounding box center [132, 192] width 65 height 37
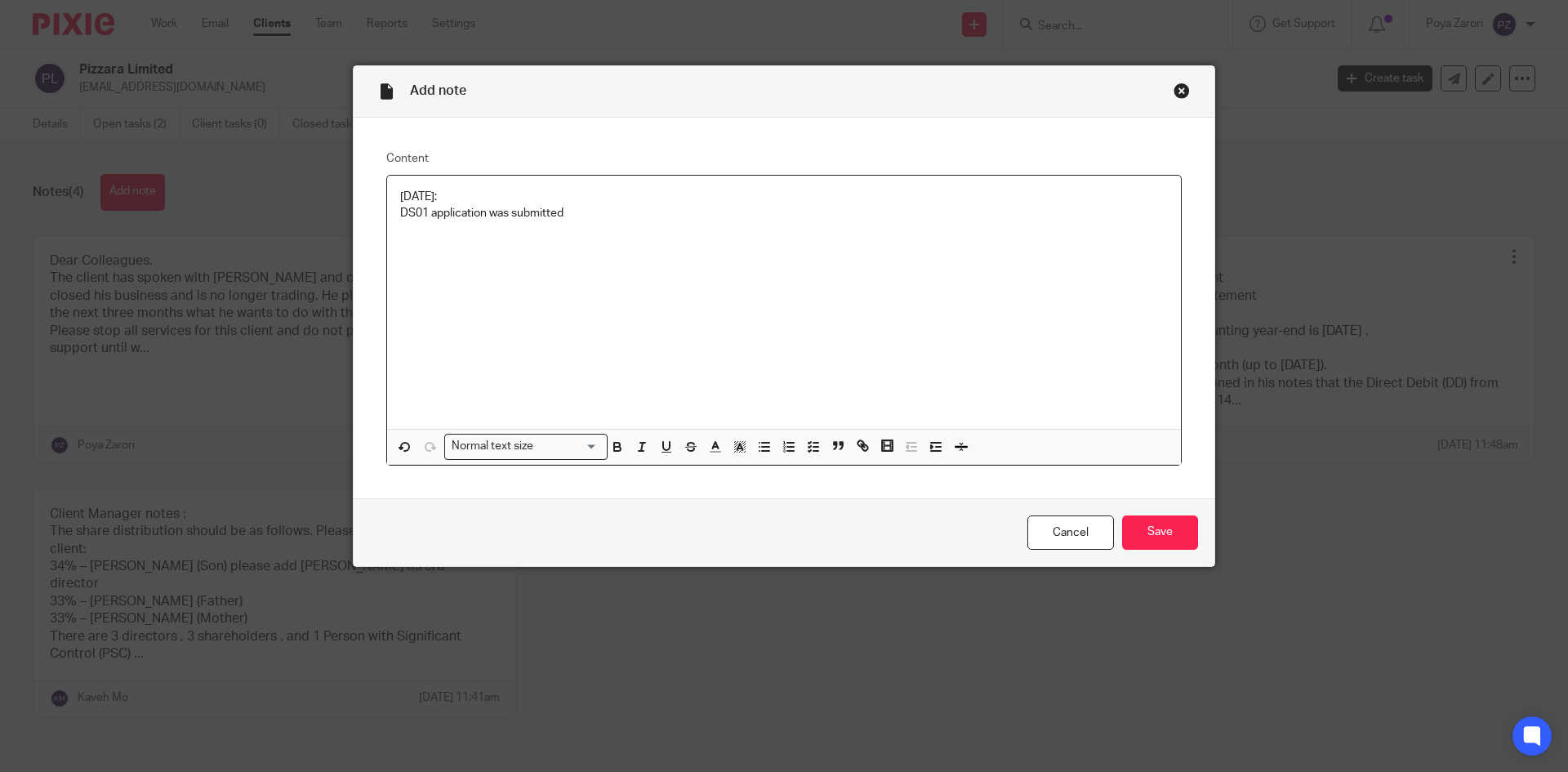
drag, startPoint x: 463, startPoint y: 196, endPoint x: 389, endPoint y: 197, distance: 74.0
click at [389, 197] on div "24/09/2025: DS01 application was submitted" at bounding box center [784, 302] width 794 height 253
click at [614, 447] on icon "button" at bounding box center [617, 448] width 7 height 4
drag, startPoint x: 709, startPoint y: 454, endPoint x: 718, endPoint y: 453, distance: 9.1
click at [710, 453] on icon "button" at bounding box center [715, 447] width 15 height 15
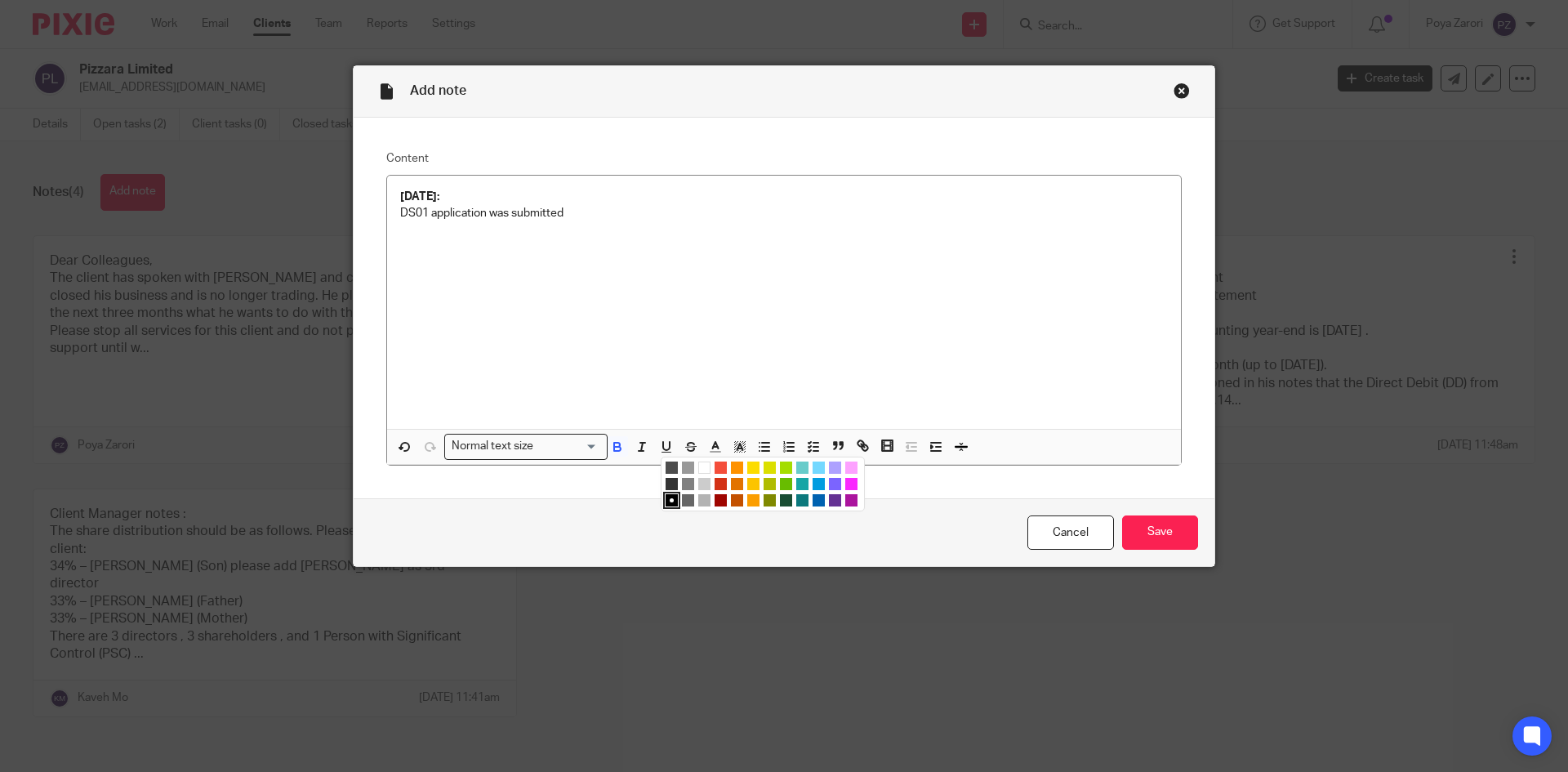
click at [731, 502] on li "color:#C45100" at bounding box center [736, 500] width 12 height 12
click at [662, 357] on div "24/09/2025: DS01 application was submitted" at bounding box center [784, 302] width 794 height 253
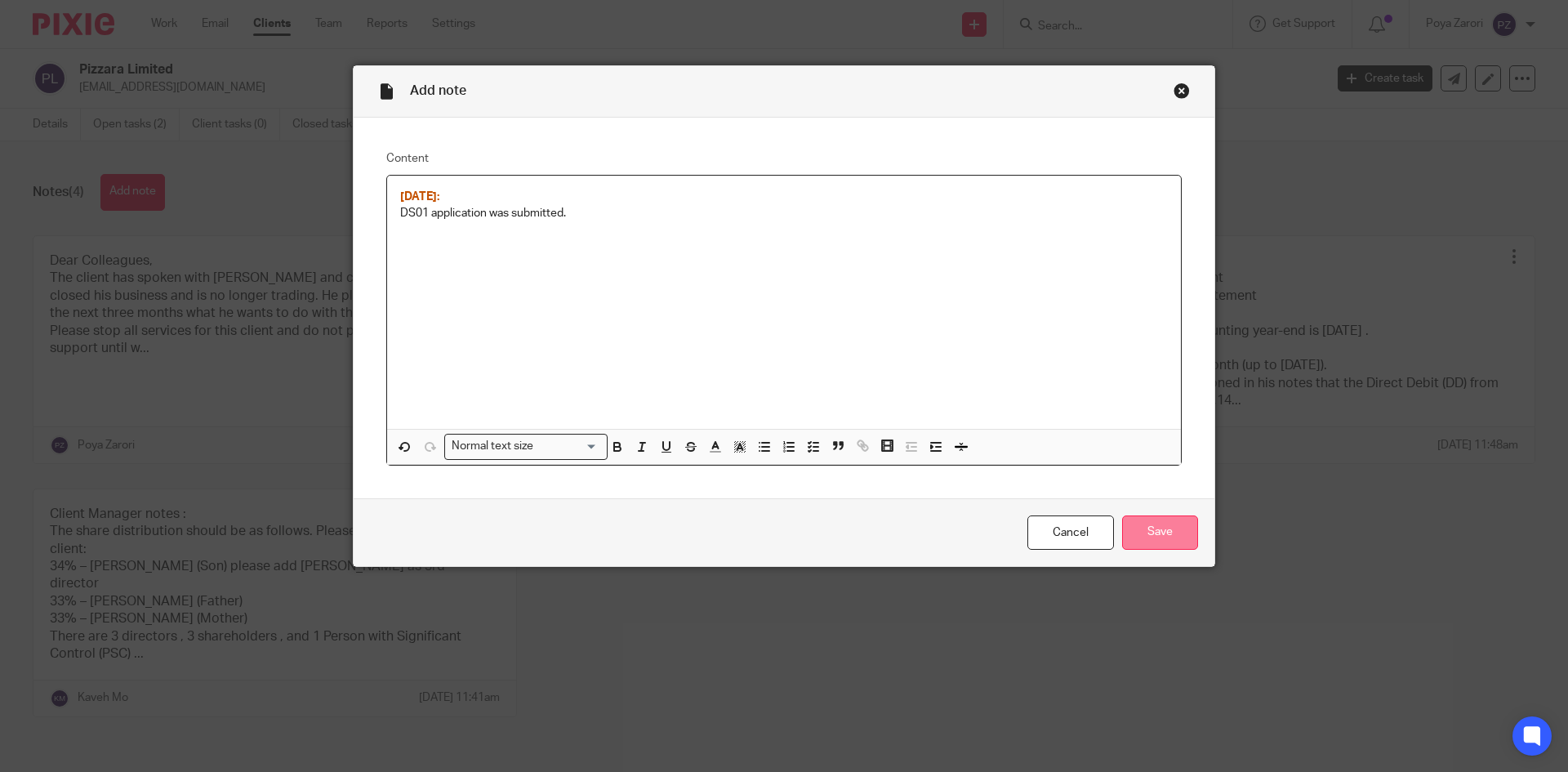
click at [1156, 521] on input "Save" at bounding box center [1160, 533] width 76 height 35
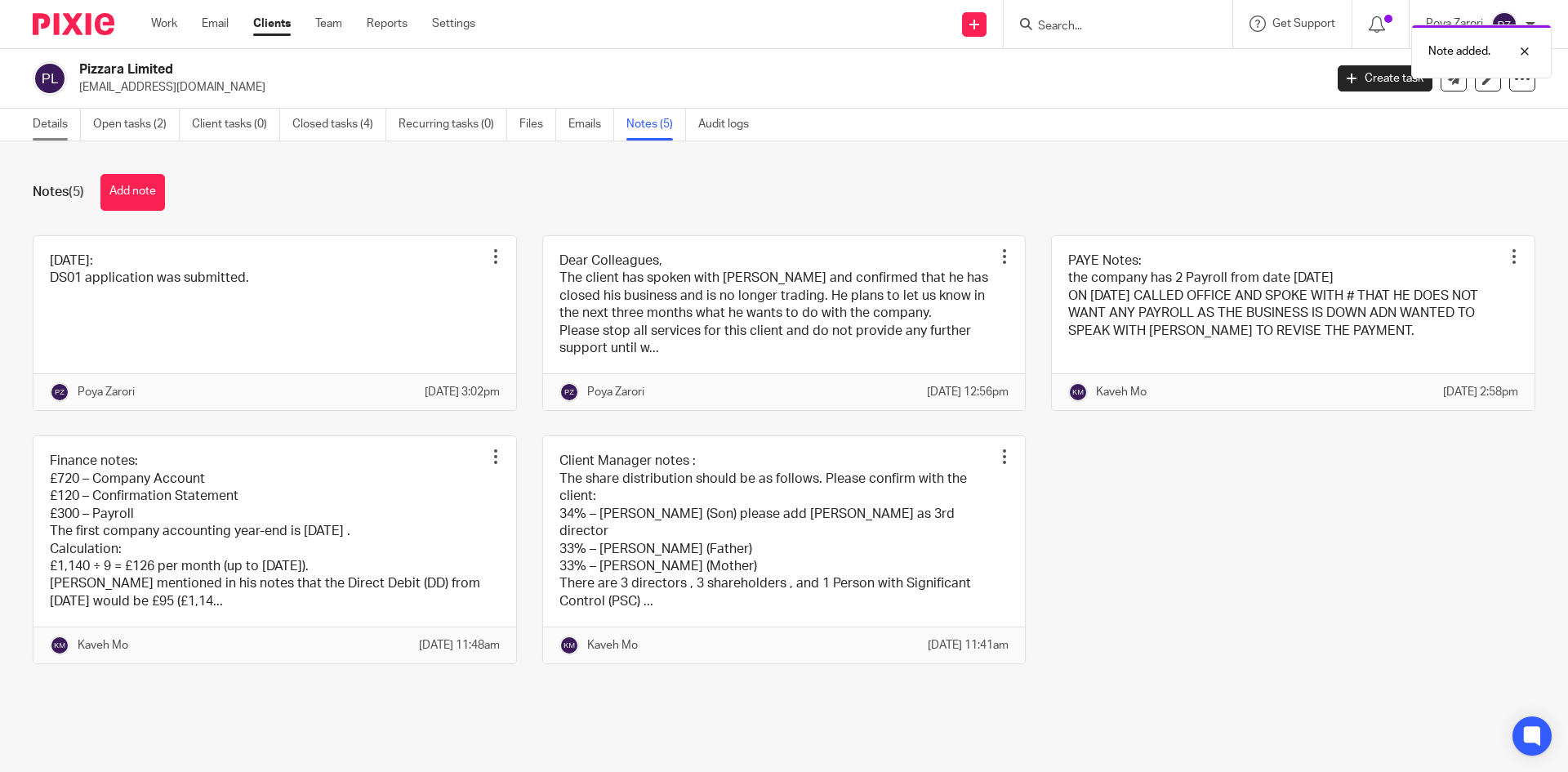
click at [45, 119] on link "Details" at bounding box center [57, 124] width 48 height 32
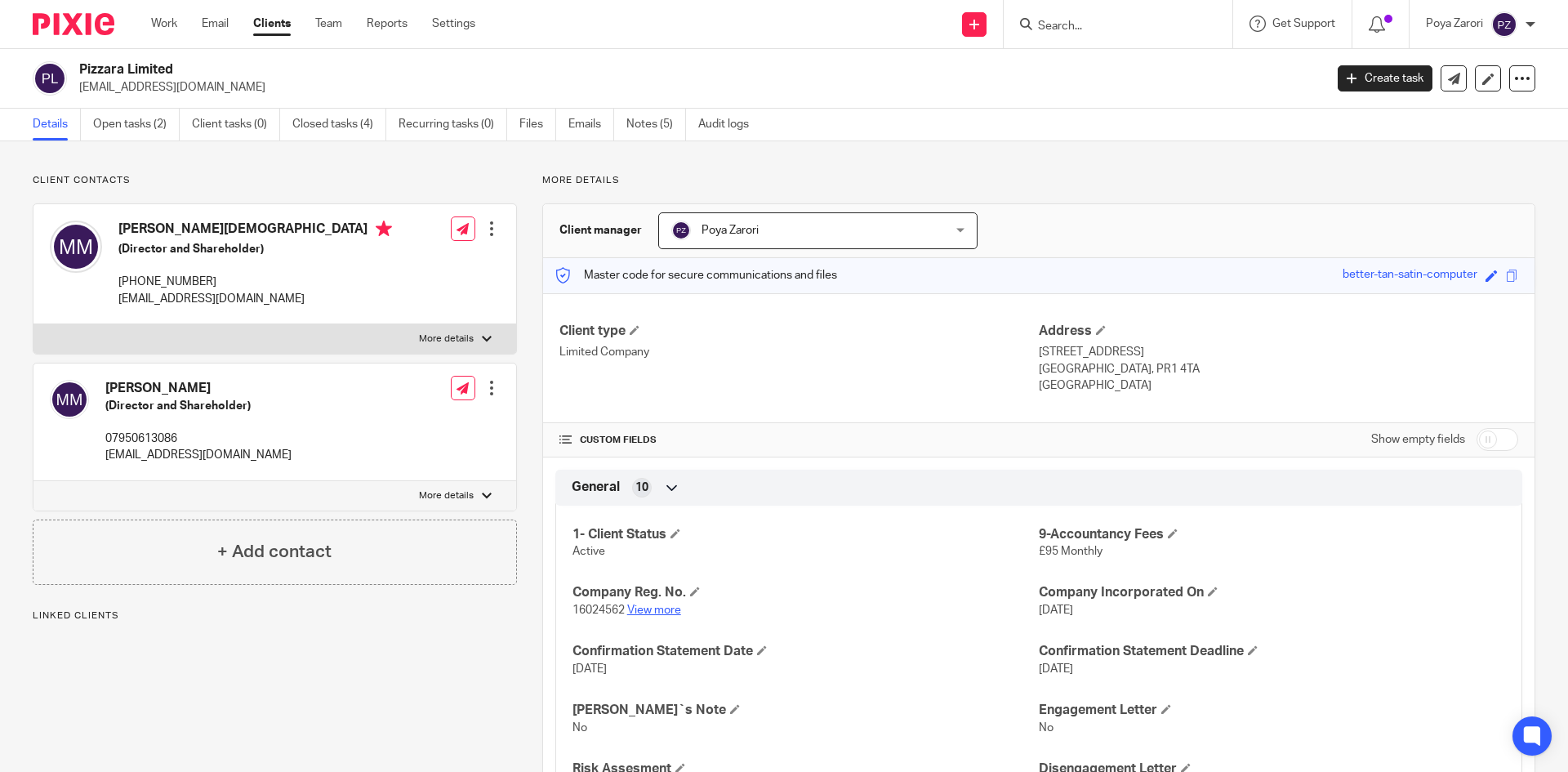
click at [663, 607] on link "View more" at bounding box center [654, 610] width 54 height 11
click at [675, 533] on span at bounding box center [676, 534] width 10 height 10
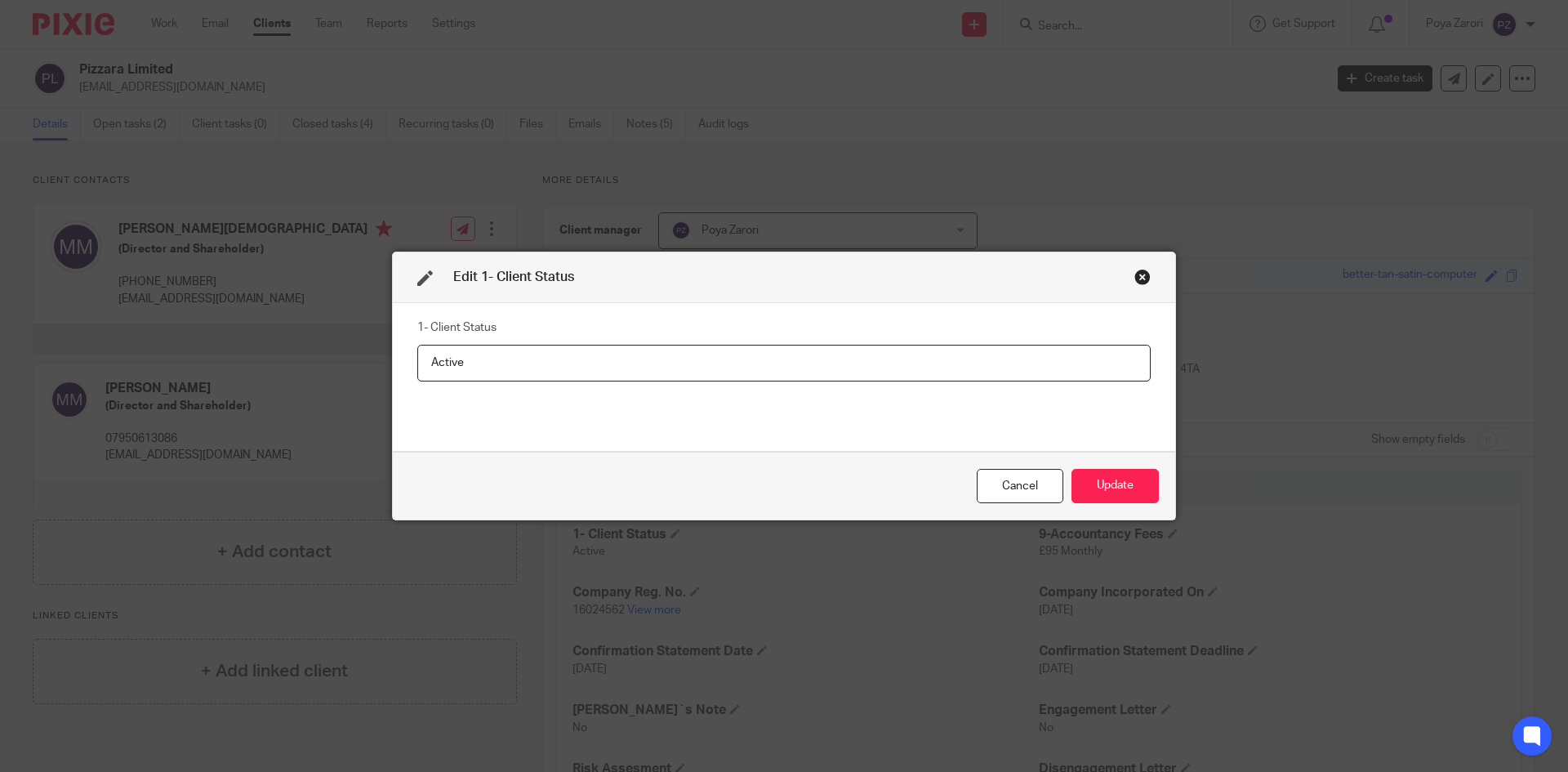
drag, startPoint x: 511, startPoint y: 367, endPoint x: 371, endPoint y: 356, distance: 140.4
click at [371, 356] on div "Edit 1- Client Status 1- Client Status Active Cancel Update" at bounding box center [784, 386] width 1568 height 772
type input "Application to strike the company off the register"
click at [1117, 485] on button "Update" at bounding box center [1115, 486] width 87 height 35
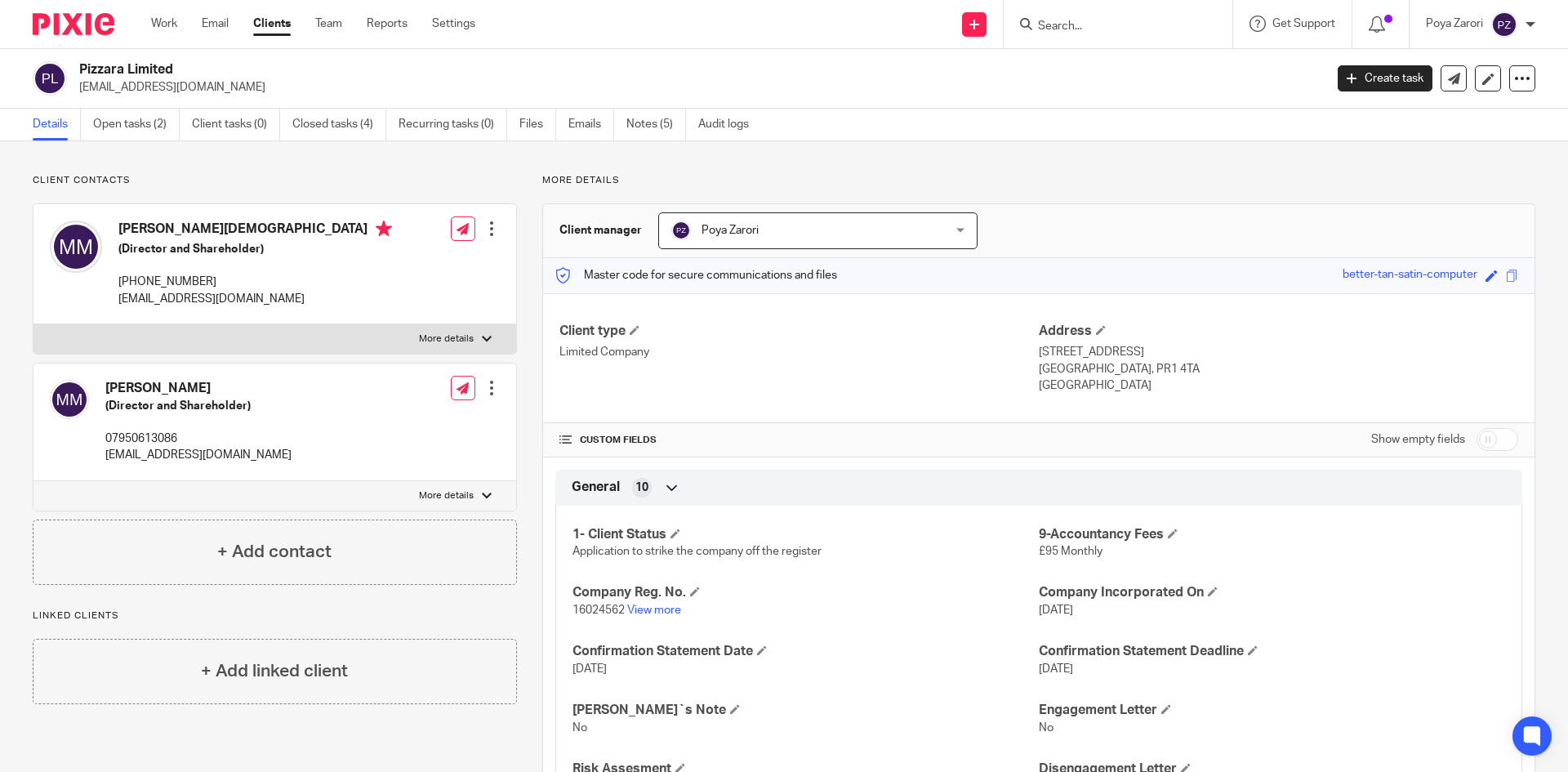
click at [1055, 25] on input "Search" at bounding box center [1109, 27] width 147 height 15
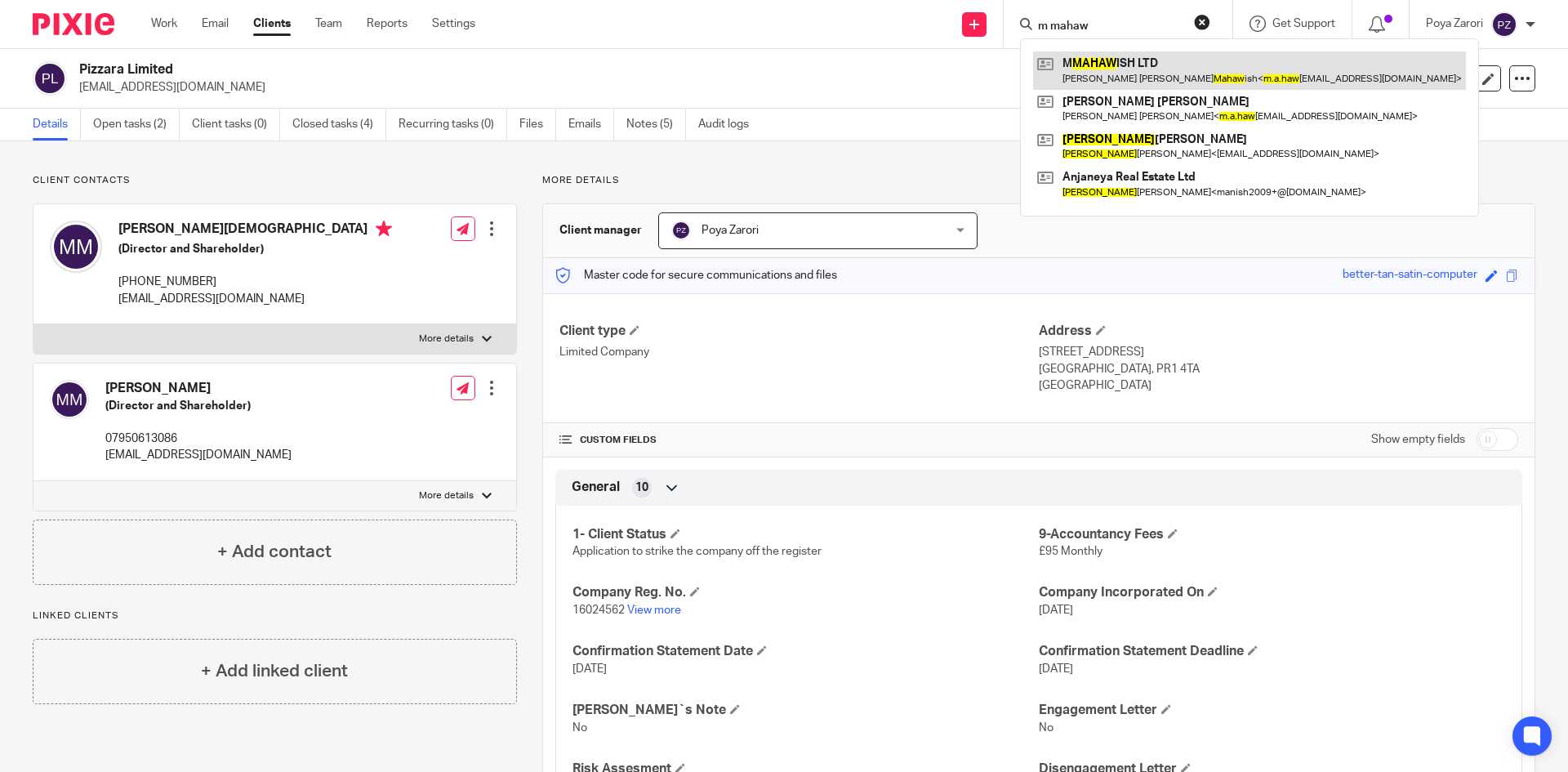
type input "m mahaw"
click at [1086, 78] on link at bounding box center [1249, 71] width 433 height 38
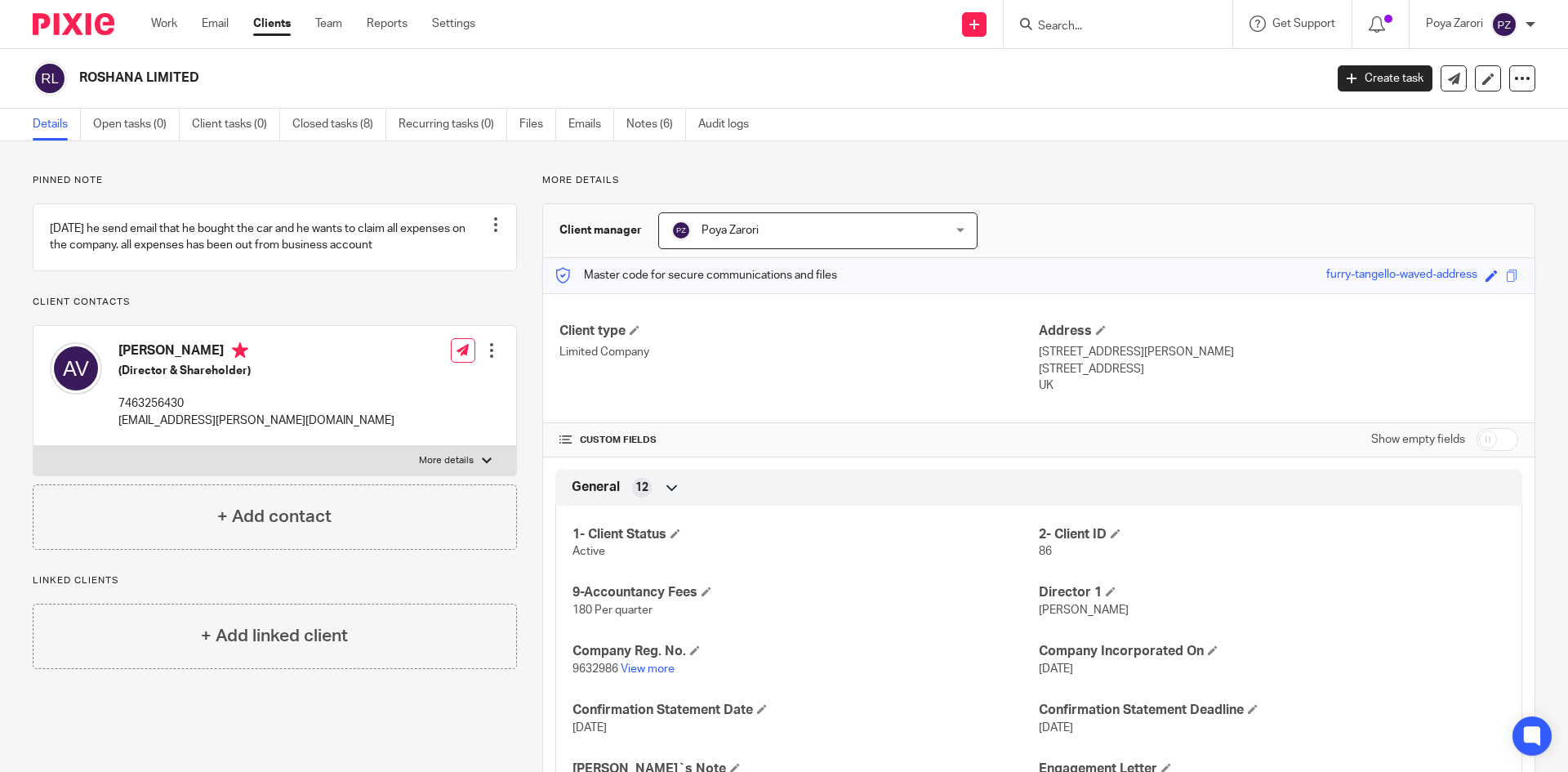
scroll to position [600, 0]
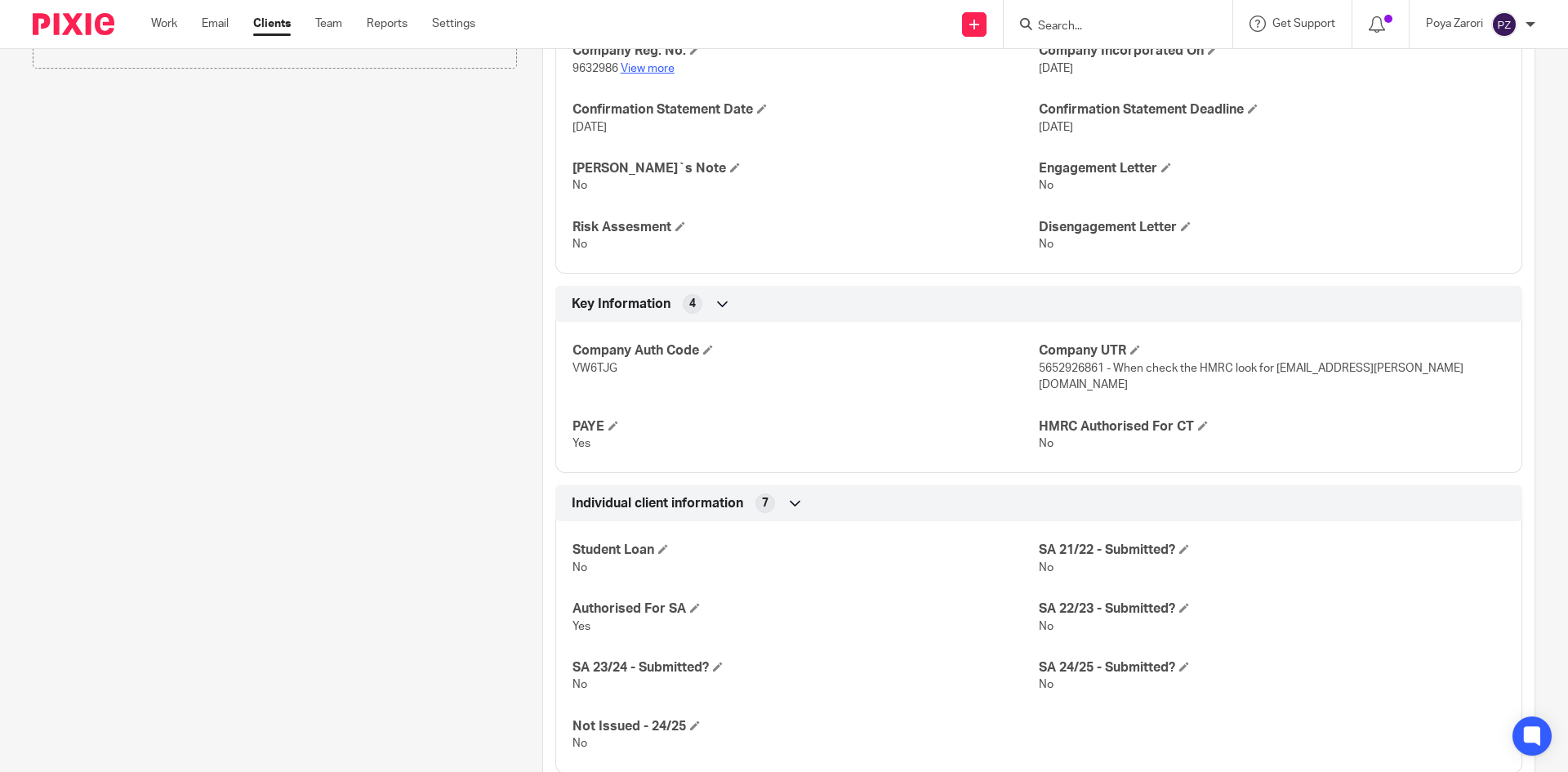
click at [658, 67] on link "View more" at bounding box center [648, 69] width 54 height 11
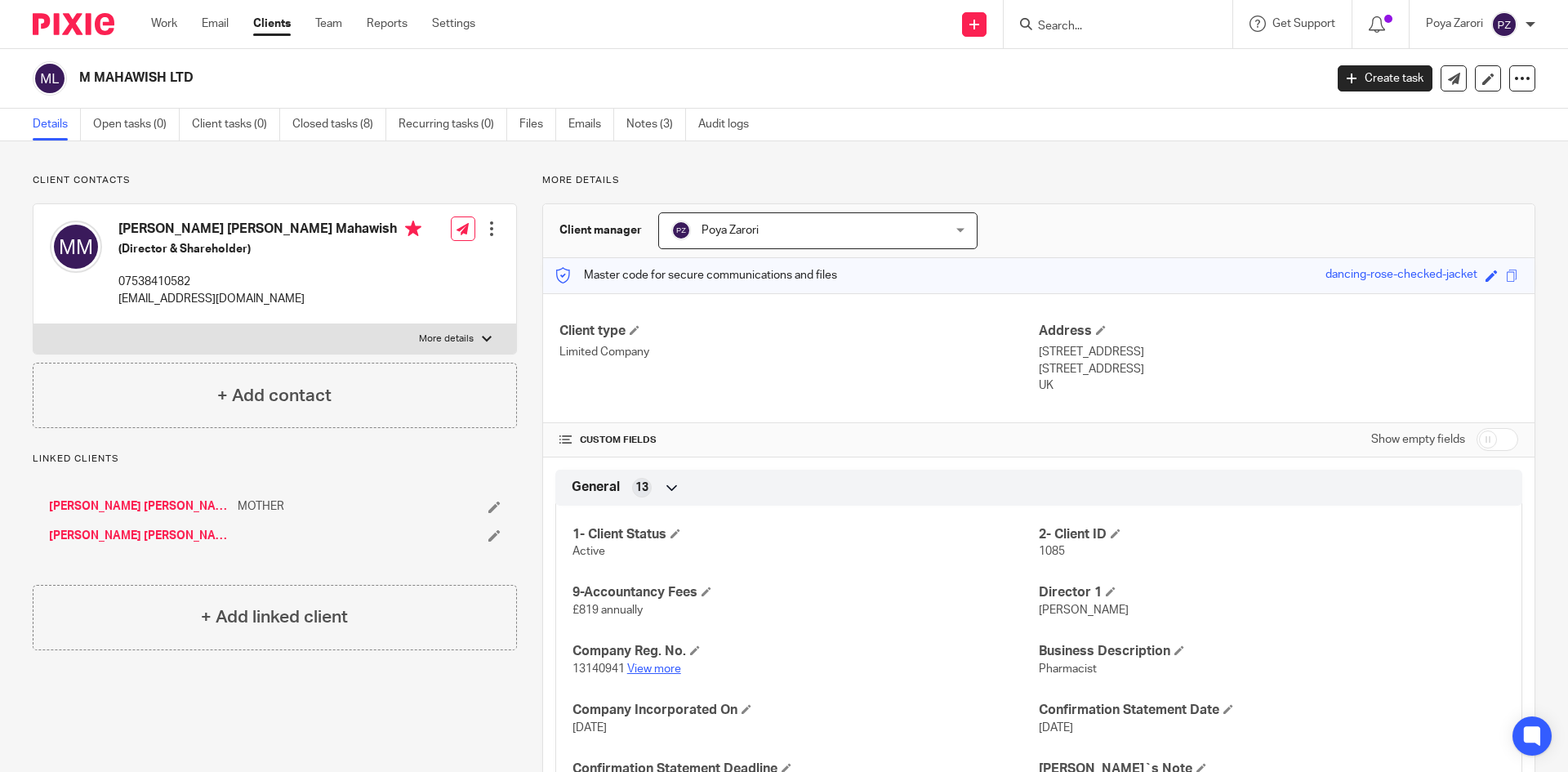
click at [676, 666] on link "View more" at bounding box center [654, 669] width 54 height 11
